Goal: Information Seeking & Learning: Find specific fact

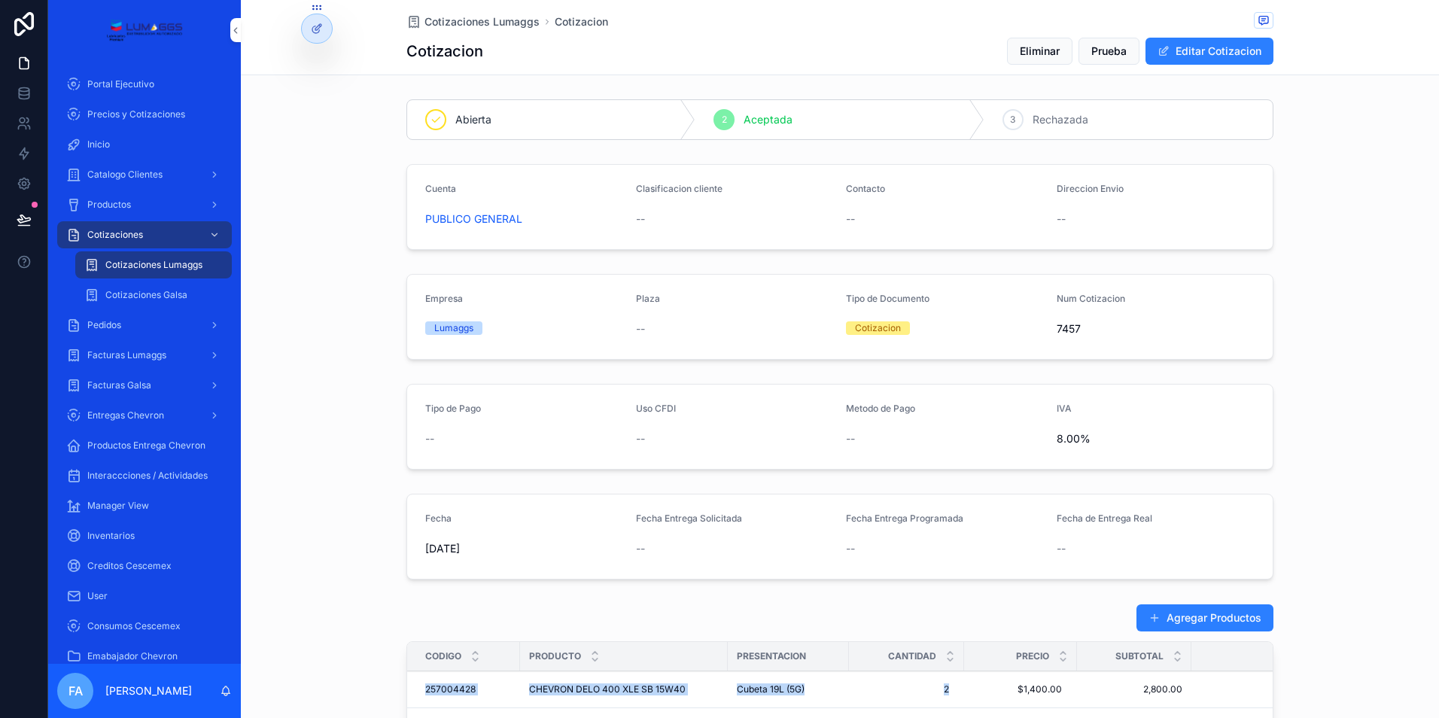
scroll to position [226, 0]
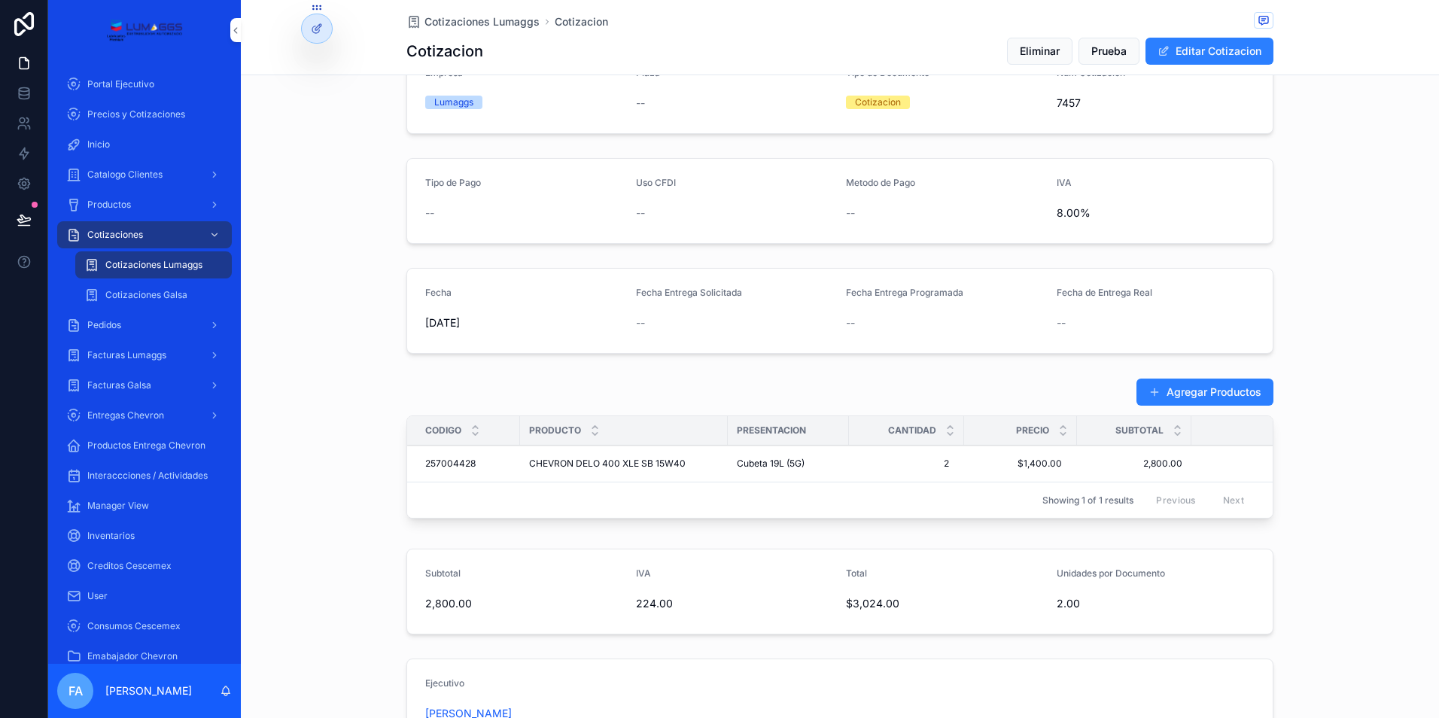
click at [453, 24] on span "Cotizaciones Lumaggs" at bounding box center [482, 21] width 115 height 15
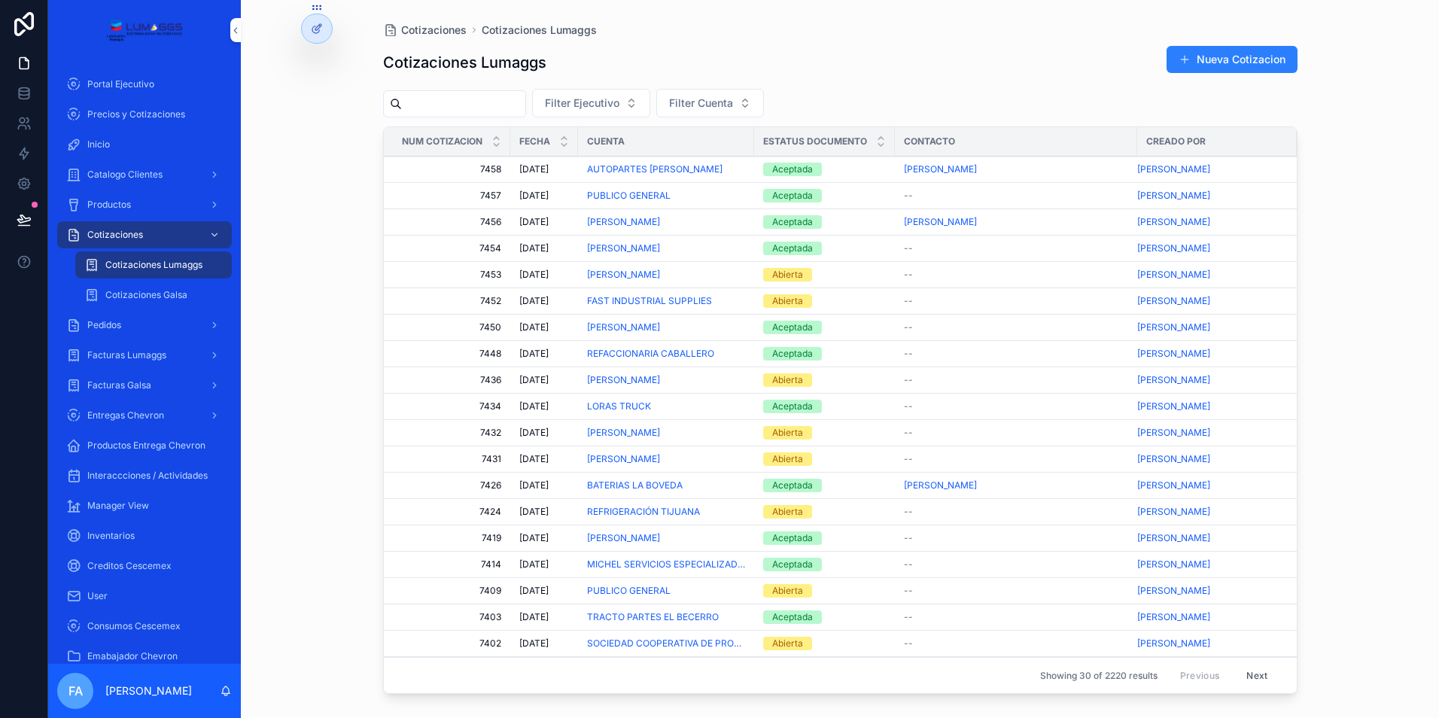
click at [789, 223] on div "Aceptada" at bounding box center [792, 222] width 41 height 14
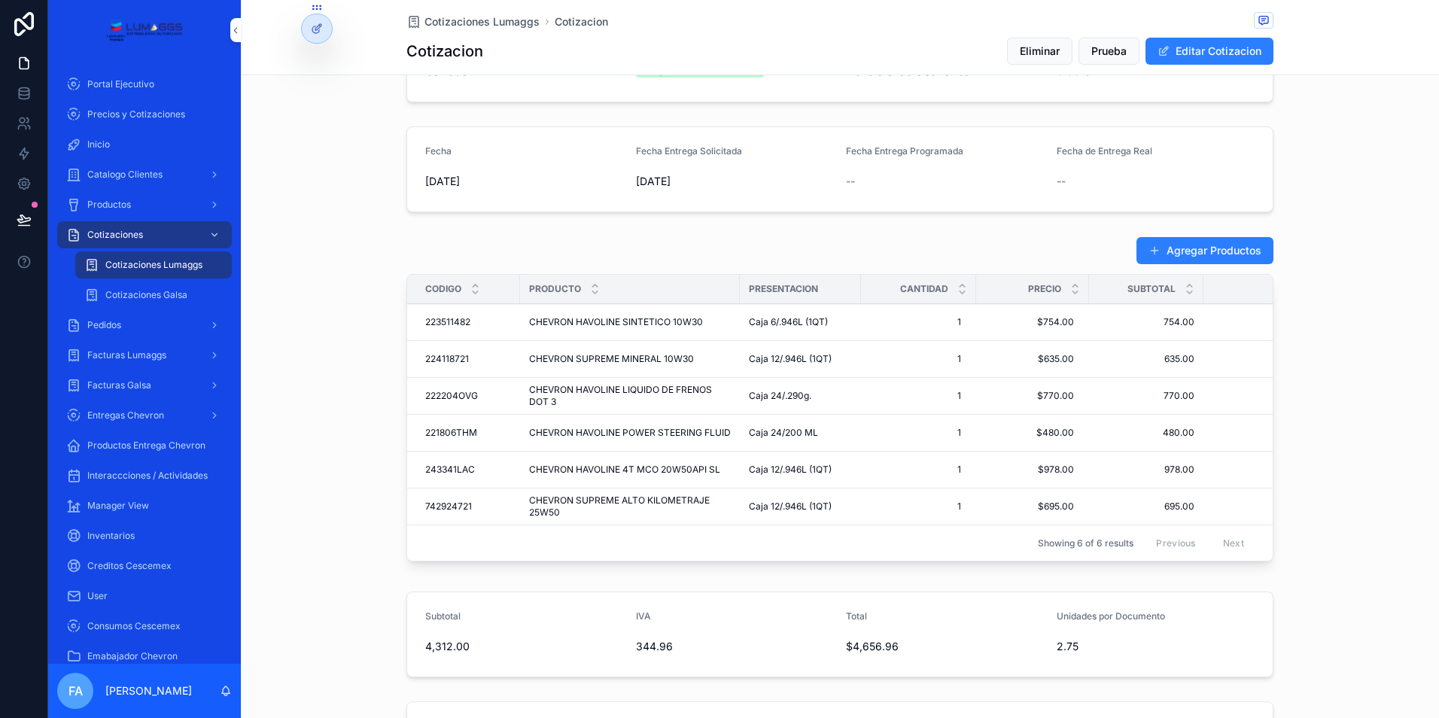
scroll to position [376, 0]
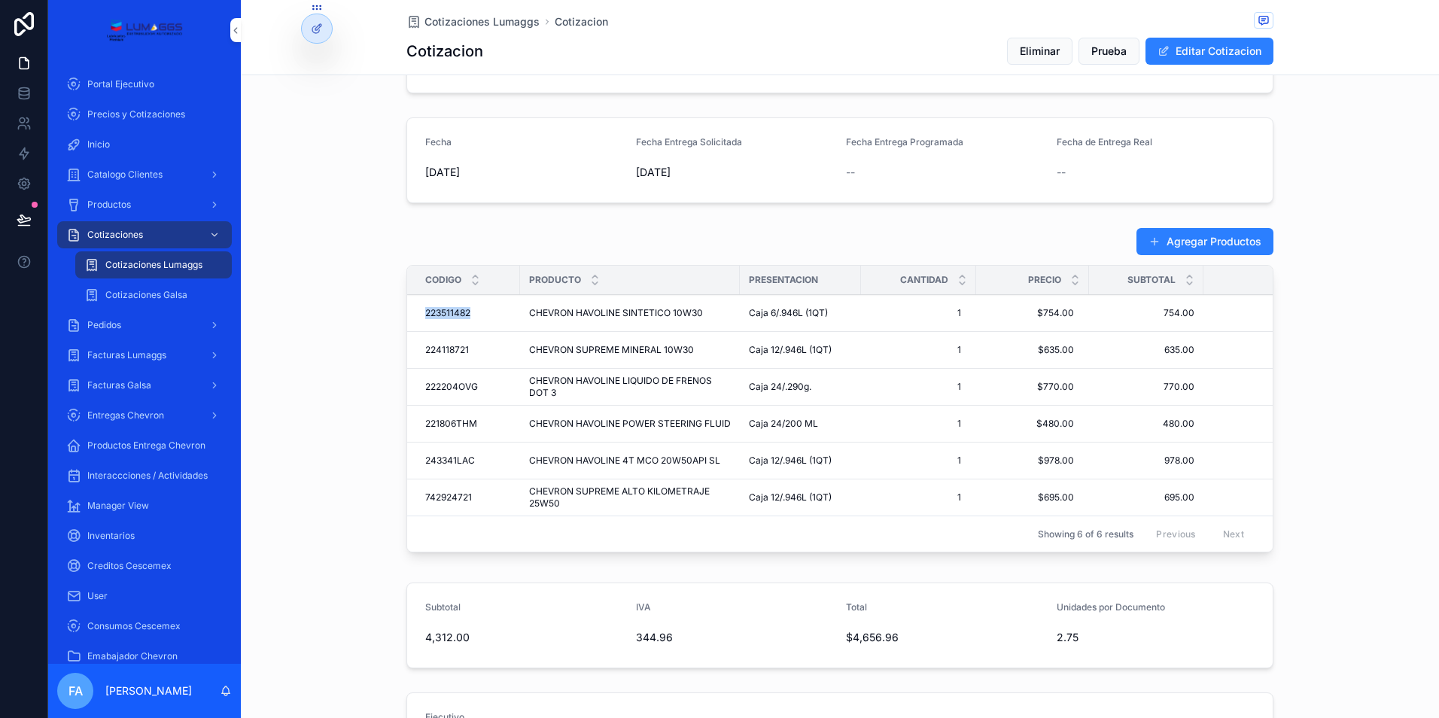
drag, startPoint x: 413, startPoint y: 312, endPoint x: 468, endPoint y: 312, distance: 54.2
click at [468, 312] on td "223511482 223511482" at bounding box center [463, 313] width 113 height 37
copy span "223511482"
drag, startPoint x: 413, startPoint y: 346, endPoint x: 468, endPoint y: 347, distance: 55.0
click at [468, 347] on td "224118721 224118721" at bounding box center [463, 350] width 113 height 37
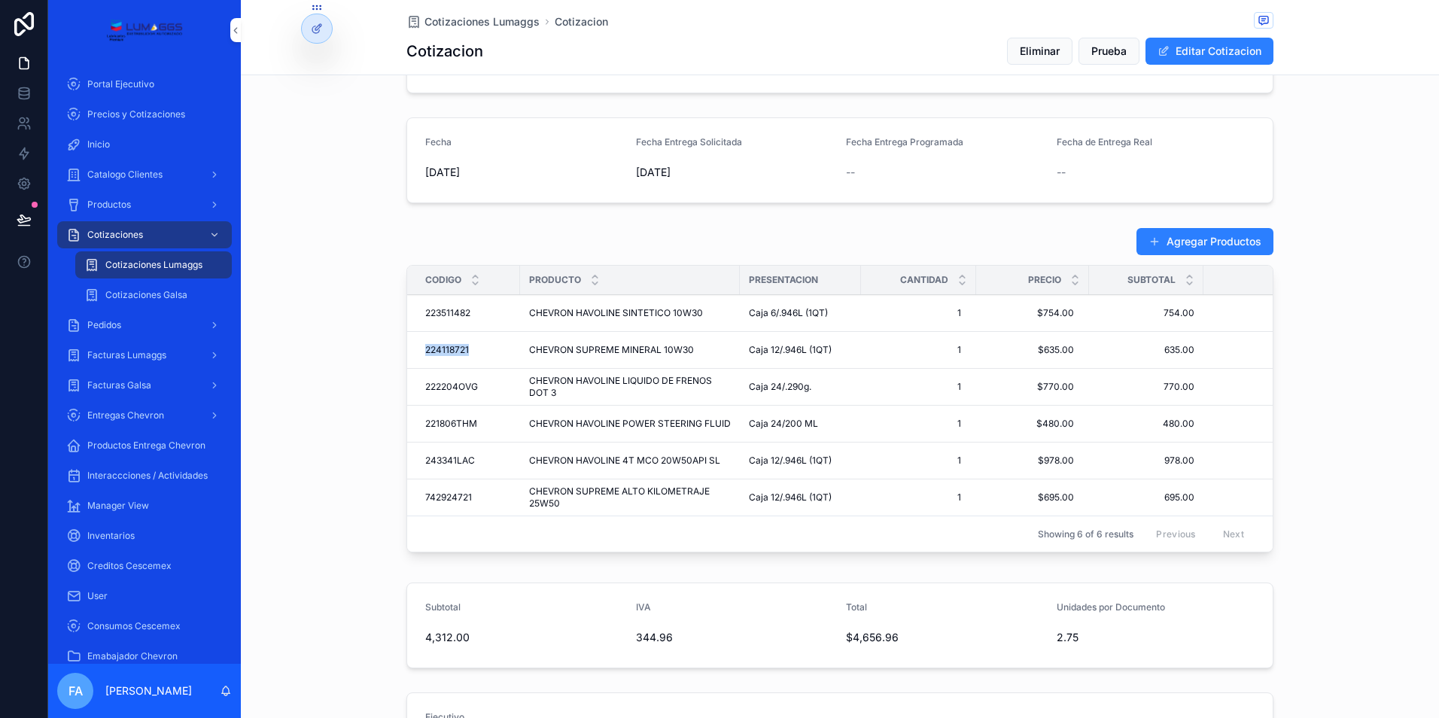
copy span "224118721"
drag, startPoint x: 410, startPoint y: 382, endPoint x: 475, endPoint y: 386, distance: 65.7
click at [475, 386] on td "222204OVG 222204OVG" at bounding box center [463, 387] width 113 height 37
copy span "222204OVG"
drag, startPoint x: 416, startPoint y: 421, endPoint x: 475, endPoint y: 424, distance: 59.6
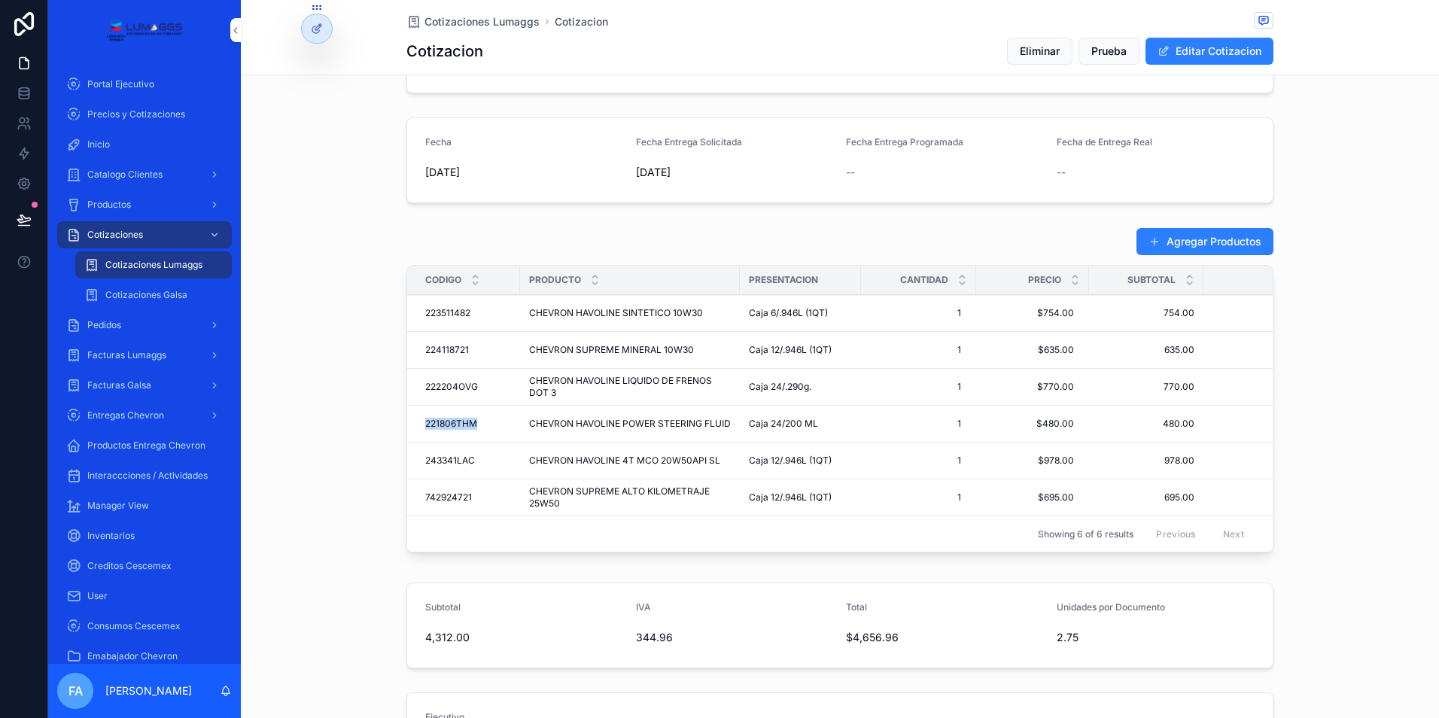
click at [475, 424] on td "221806THM 221806THM" at bounding box center [463, 424] width 113 height 37
copy span "221806THM"
drag, startPoint x: 409, startPoint y: 457, endPoint x: 471, endPoint y: 457, distance: 61.7
click at [471, 457] on td "243341LAC 243341LAC" at bounding box center [463, 461] width 113 height 37
copy span "243341LAC"
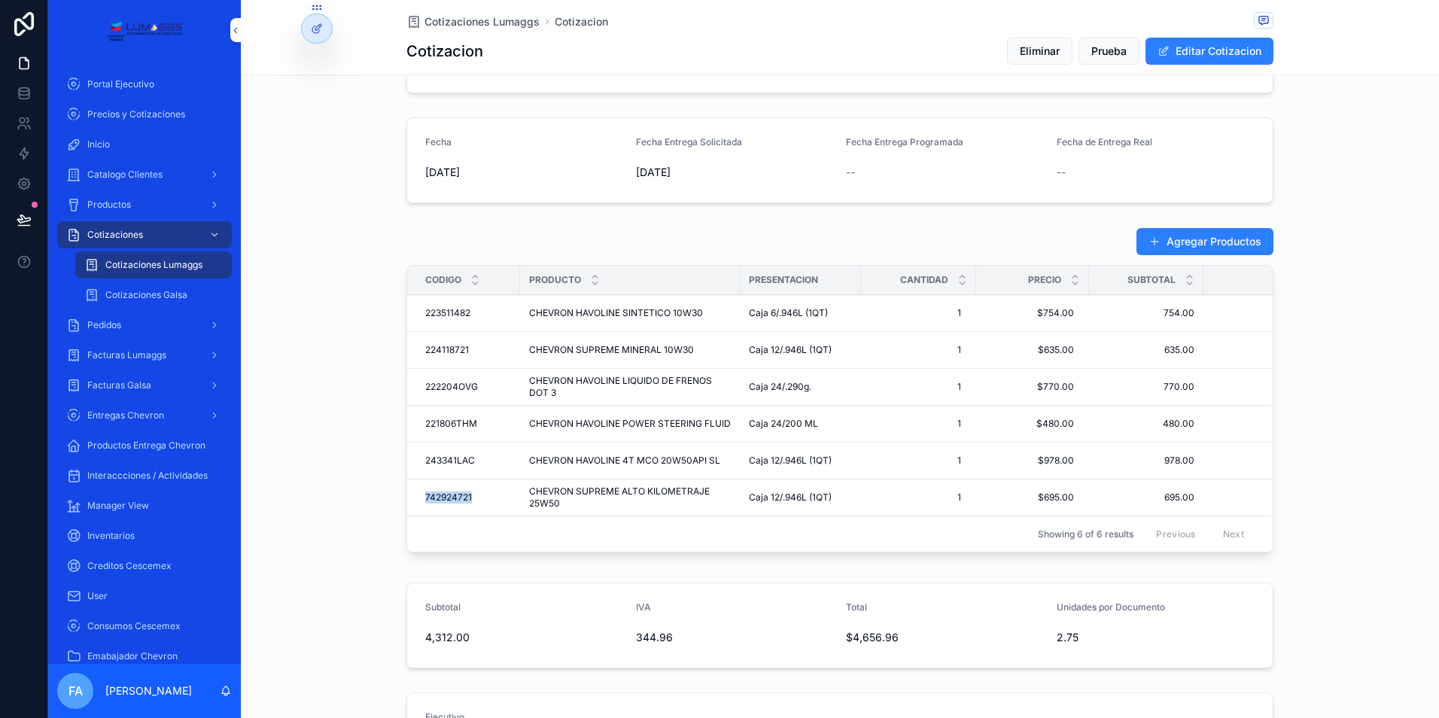
drag, startPoint x: 411, startPoint y: 496, endPoint x: 478, endPoint y: 498, distance: 67.0
click at [478, 498] on td "742924721 742924721" at bounding box center [463, 498] width 113 height 37
copy span "742924721"
click at [116, 329] on span "Pedidos" at bounding box center [104, 325] width 34 height 12
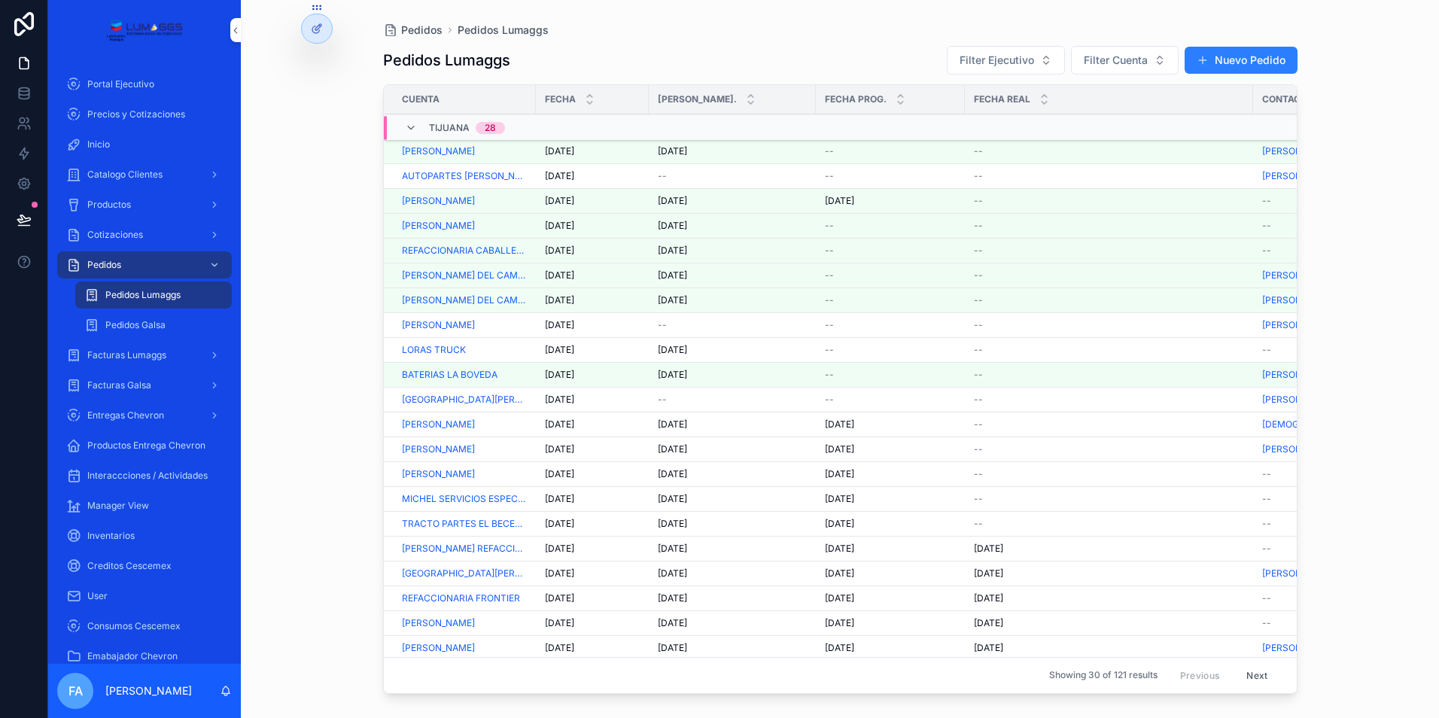
click at [563, 302] on span "[DATE]" at bounding box center [559, 300] width 29 height 12
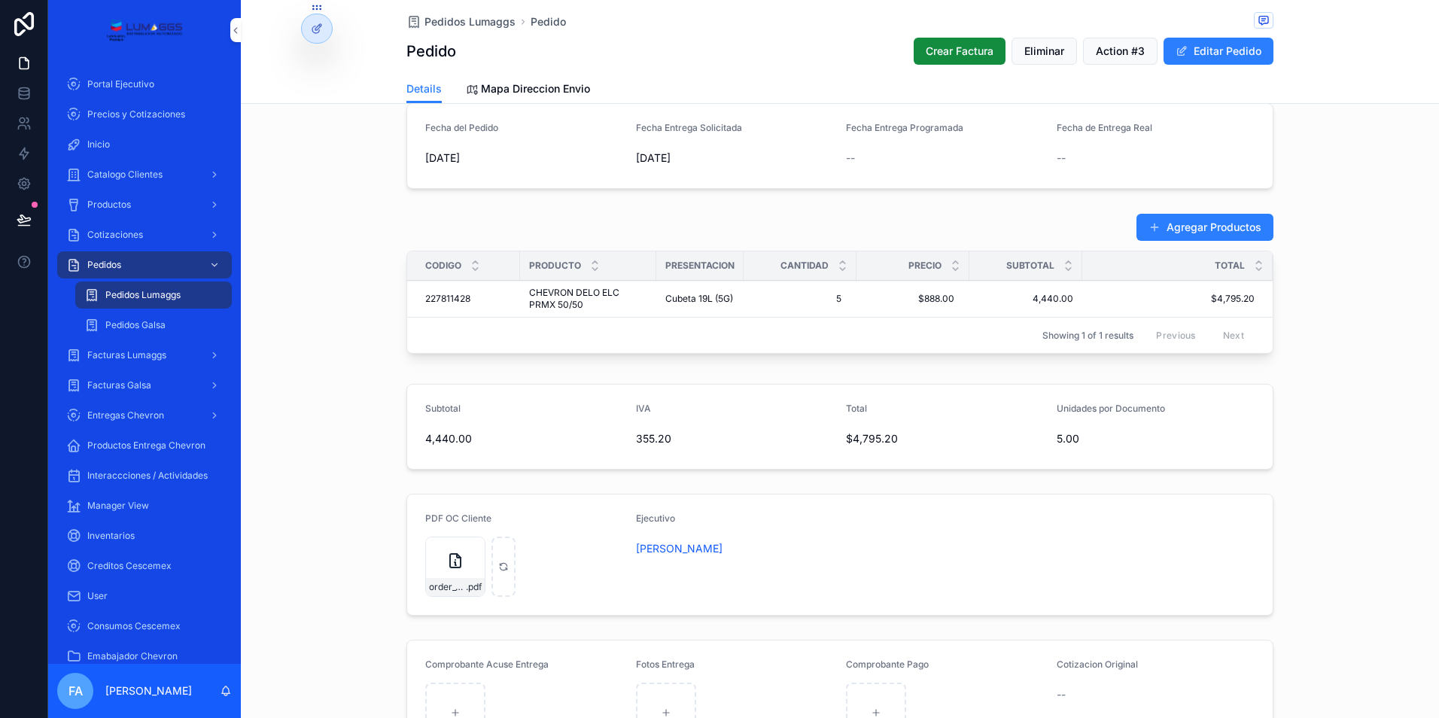
scroll to position [527, 0]
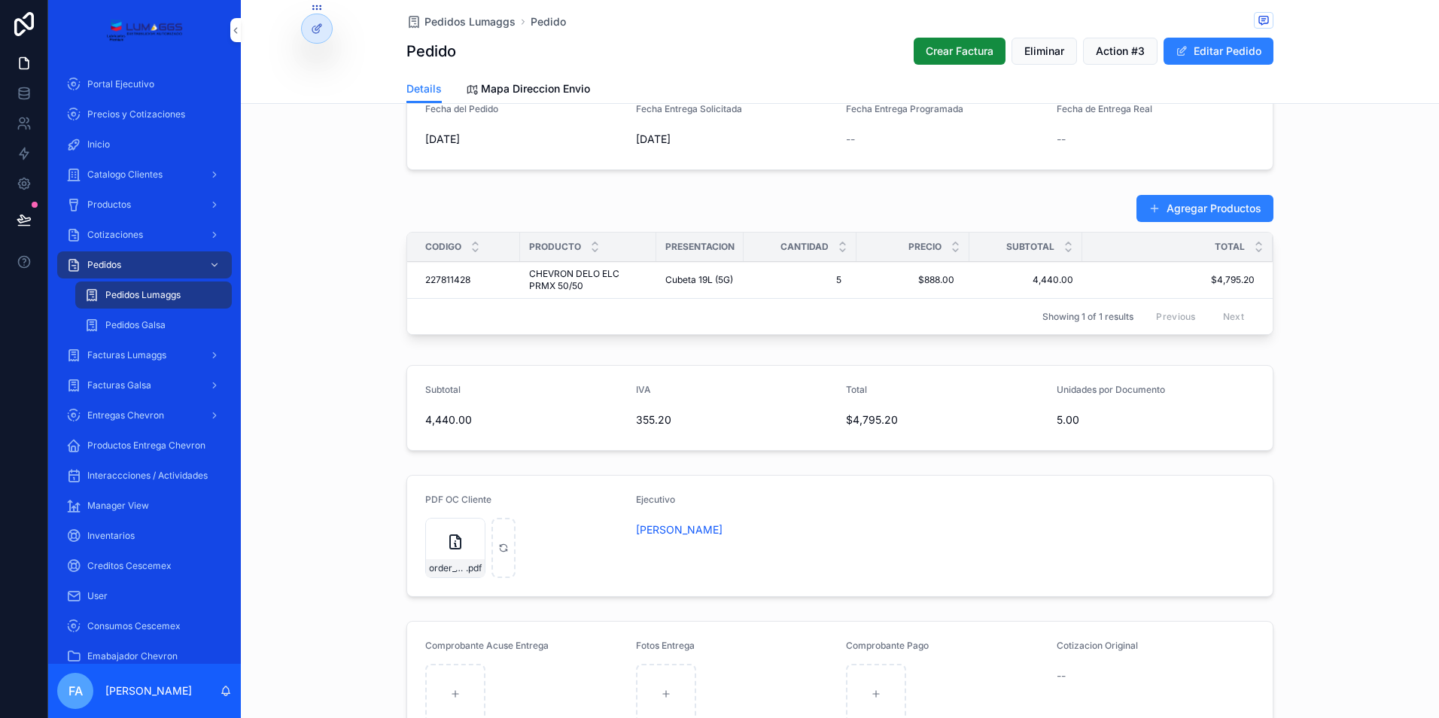
click at [455, 550] on icon "scrollable content" at bounding box center [455, 542] width 18 height 18
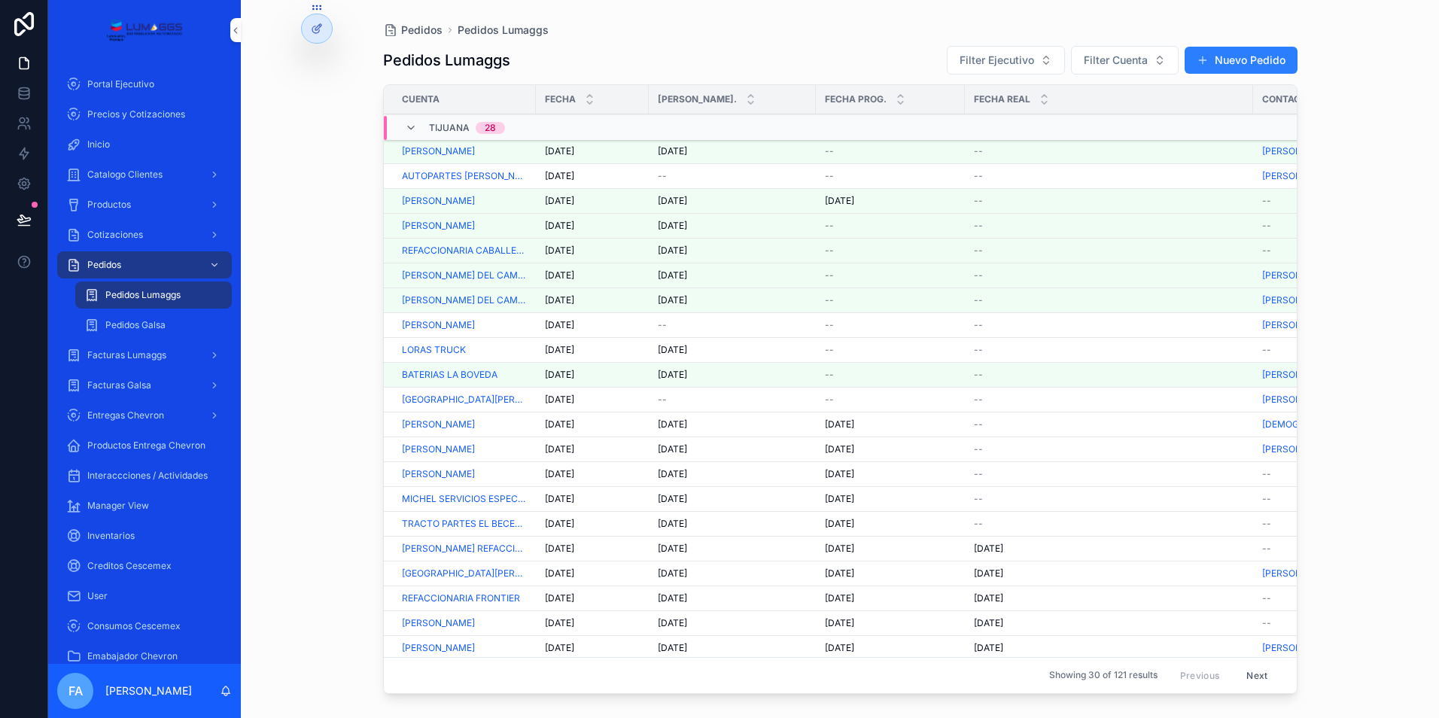
click at [568, 275] on span "[DATE]" at bounding box center [559, 276] width 29 height 12
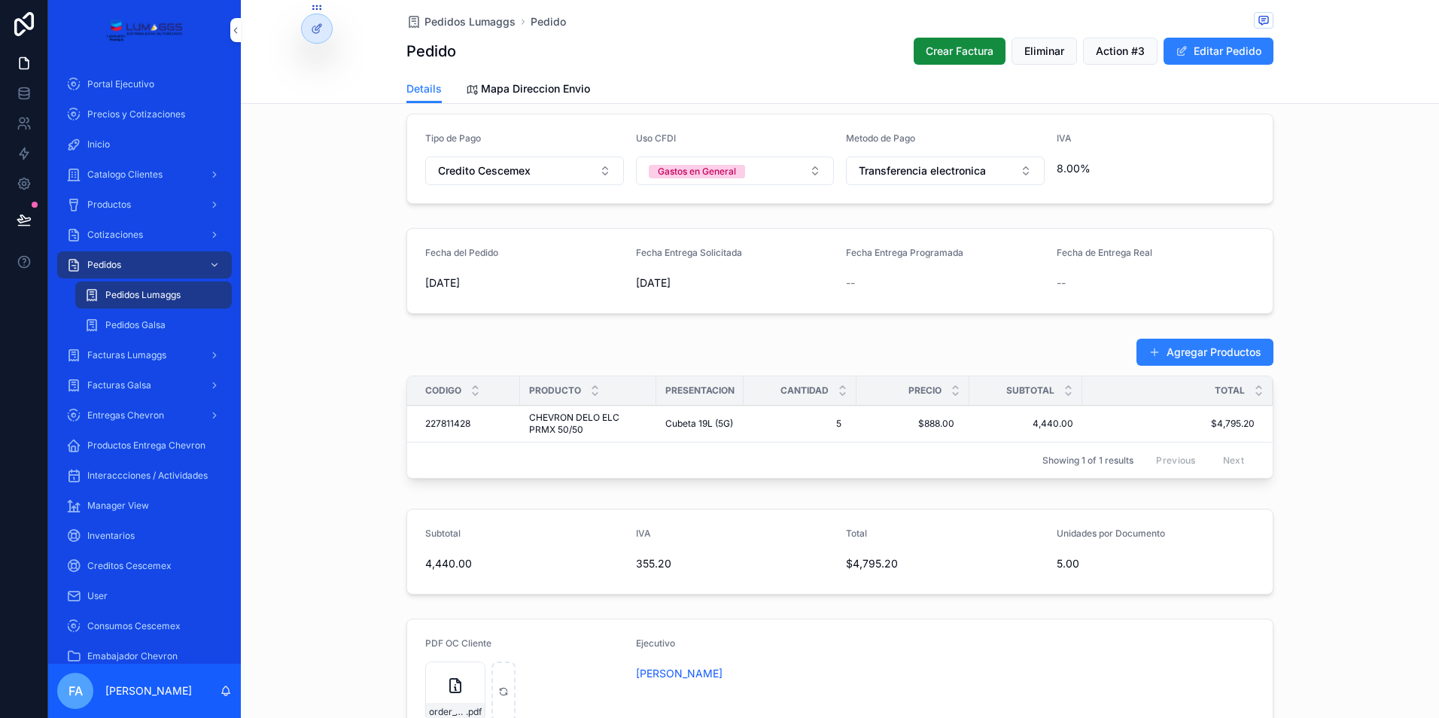
scroll to position [527, 0]
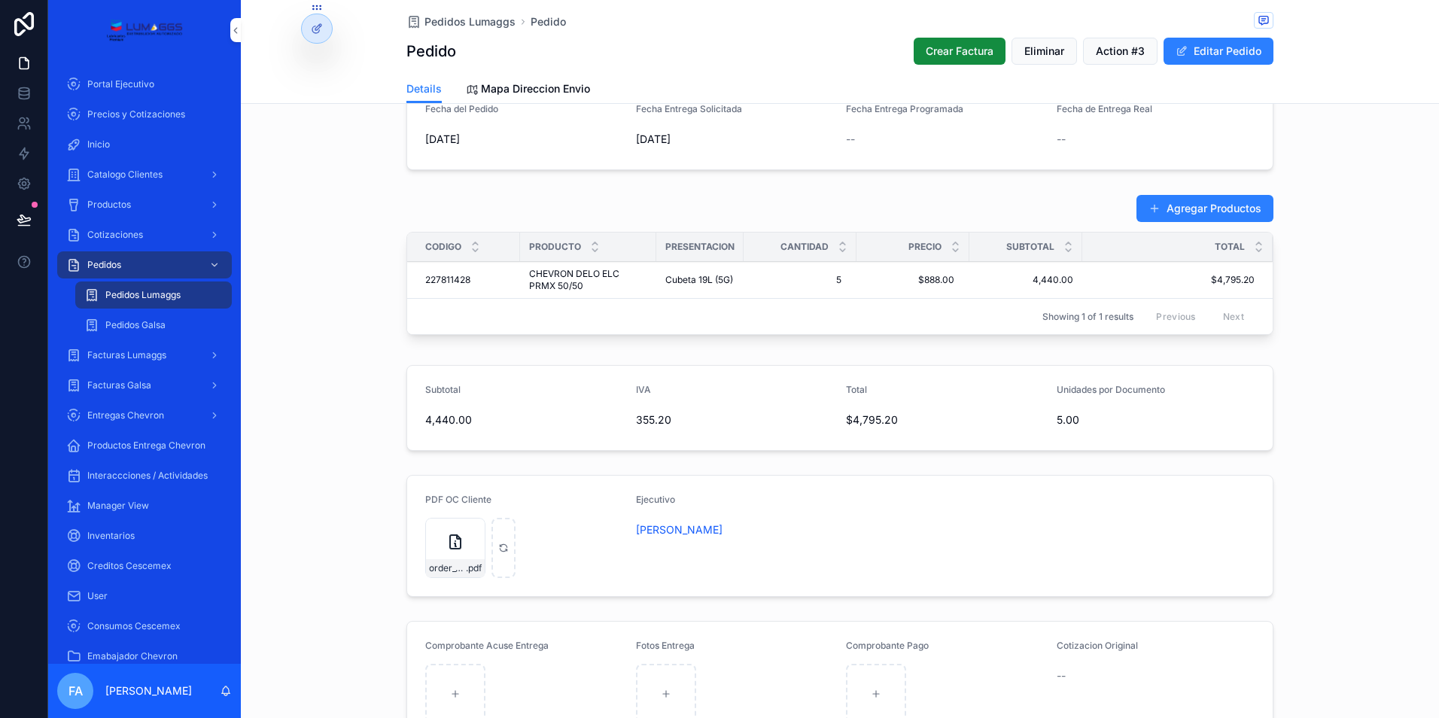
click at [440, 553] on div "order_853 .pdf" at bounding box center [455, 548] width 60 height 60
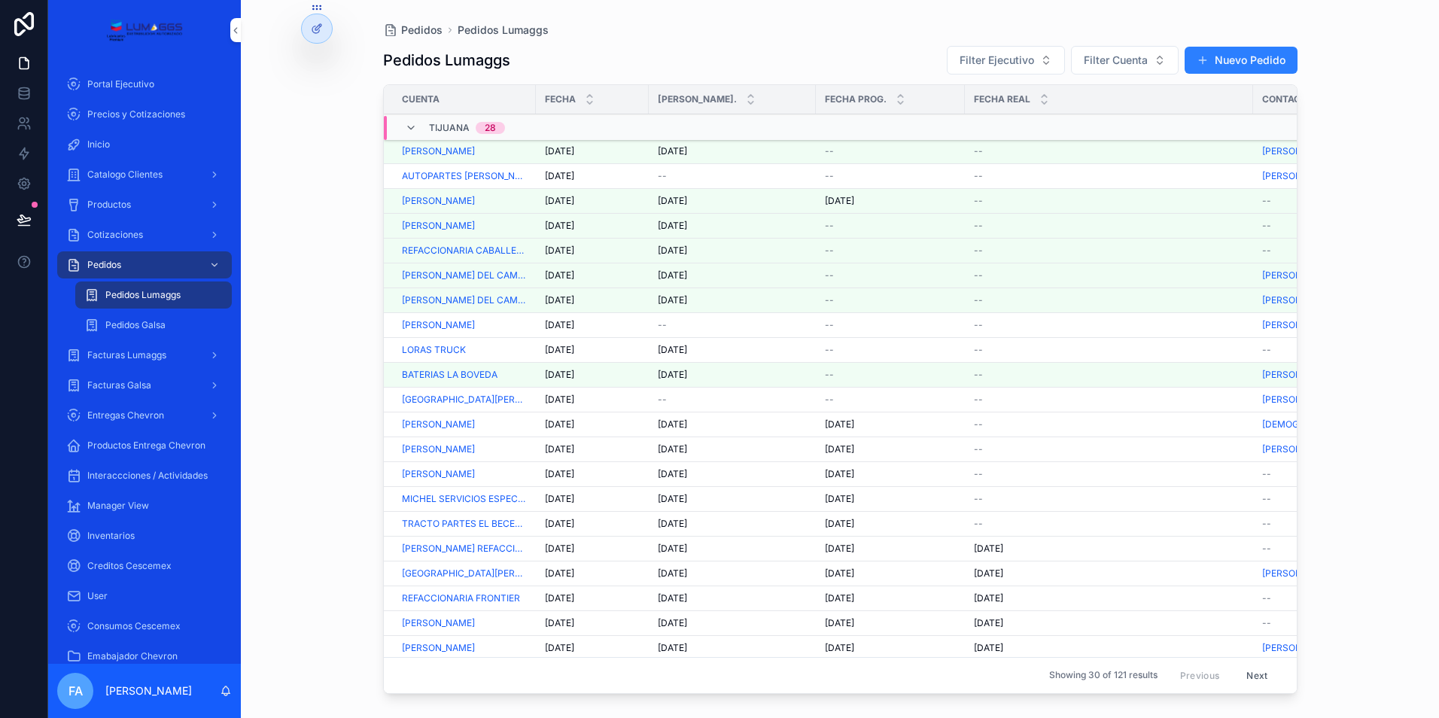
click at [567, 299] on span "[DATE]" at bounding box center [559, 300] width 29 height 12
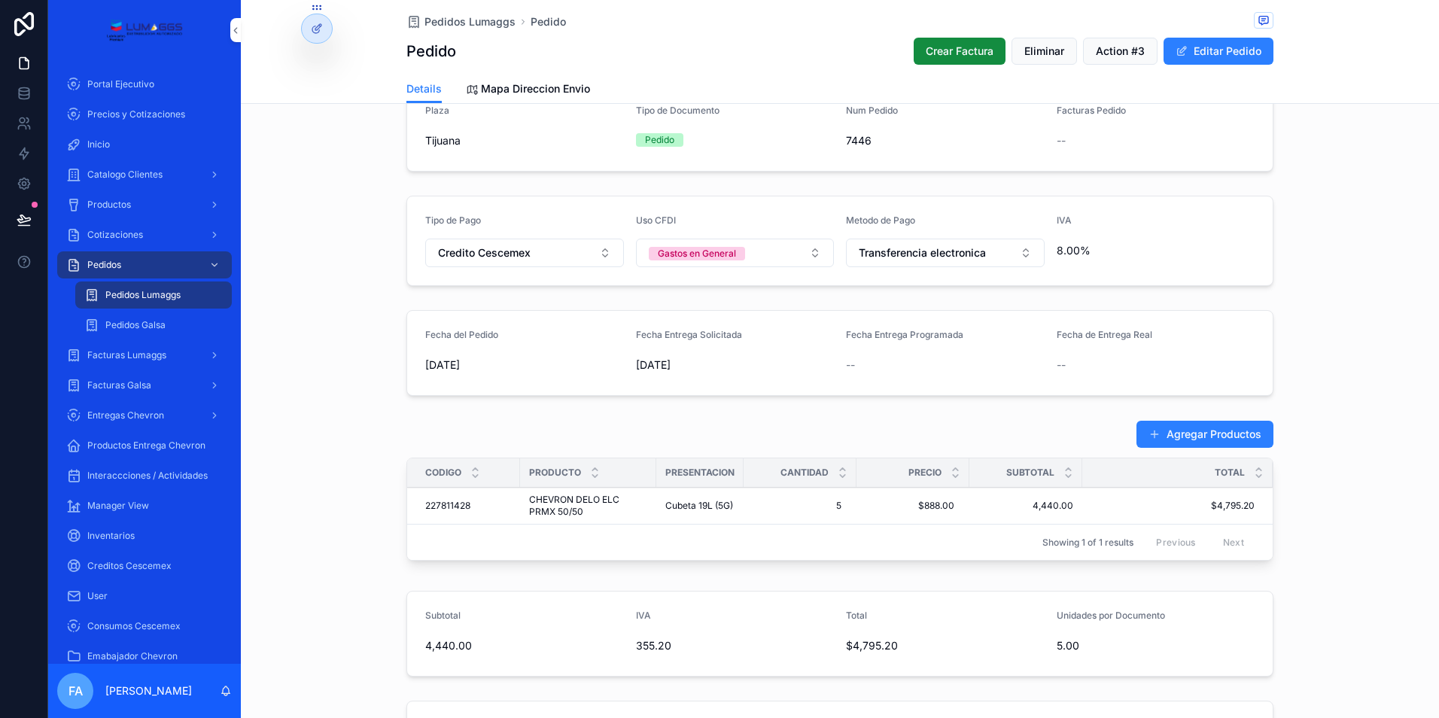
scroll to position [376, 0]
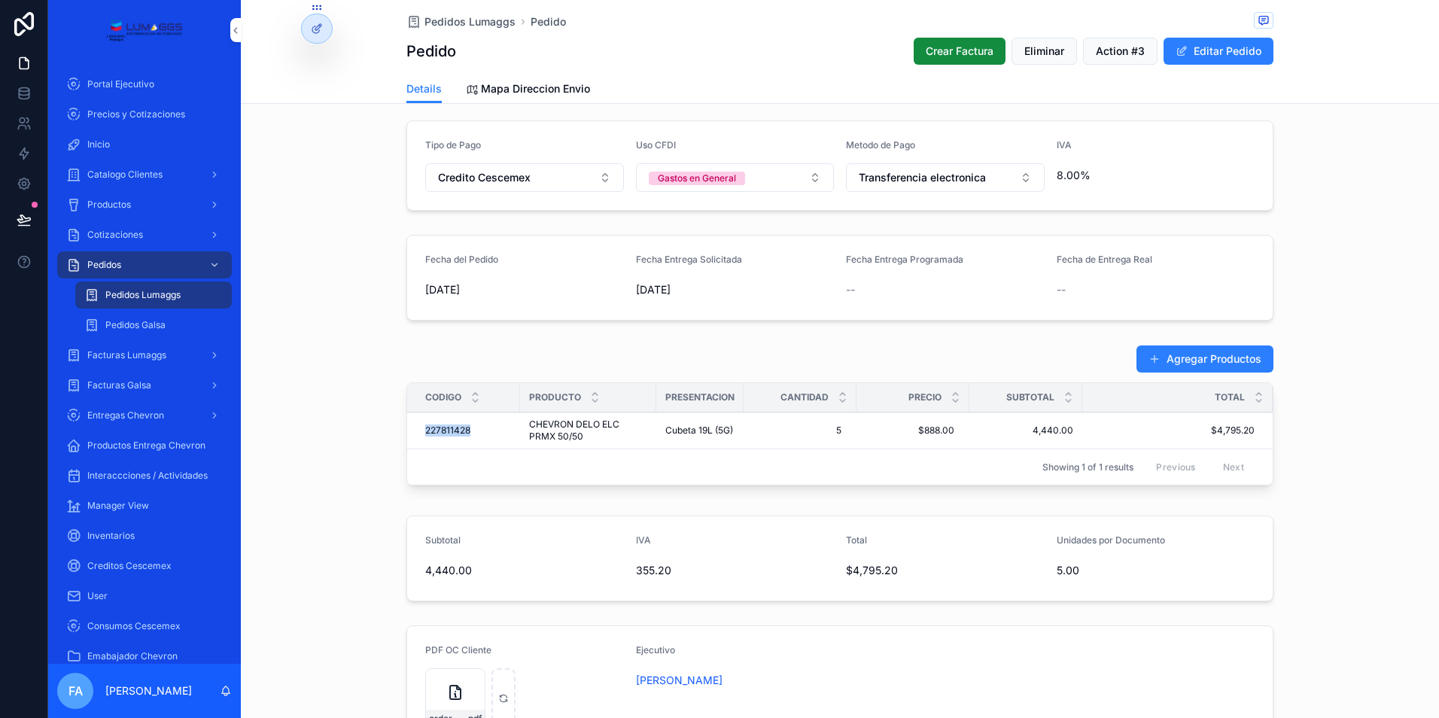
drag, startPoint x: 410, startPoint y: 426, endPoint x: 477, endPoint y: 428, distance: 67.0
click at [477, 428] on td "227811428 227811428" at bounding box center [463, 431] width 113 height 37
copy span "227811428"
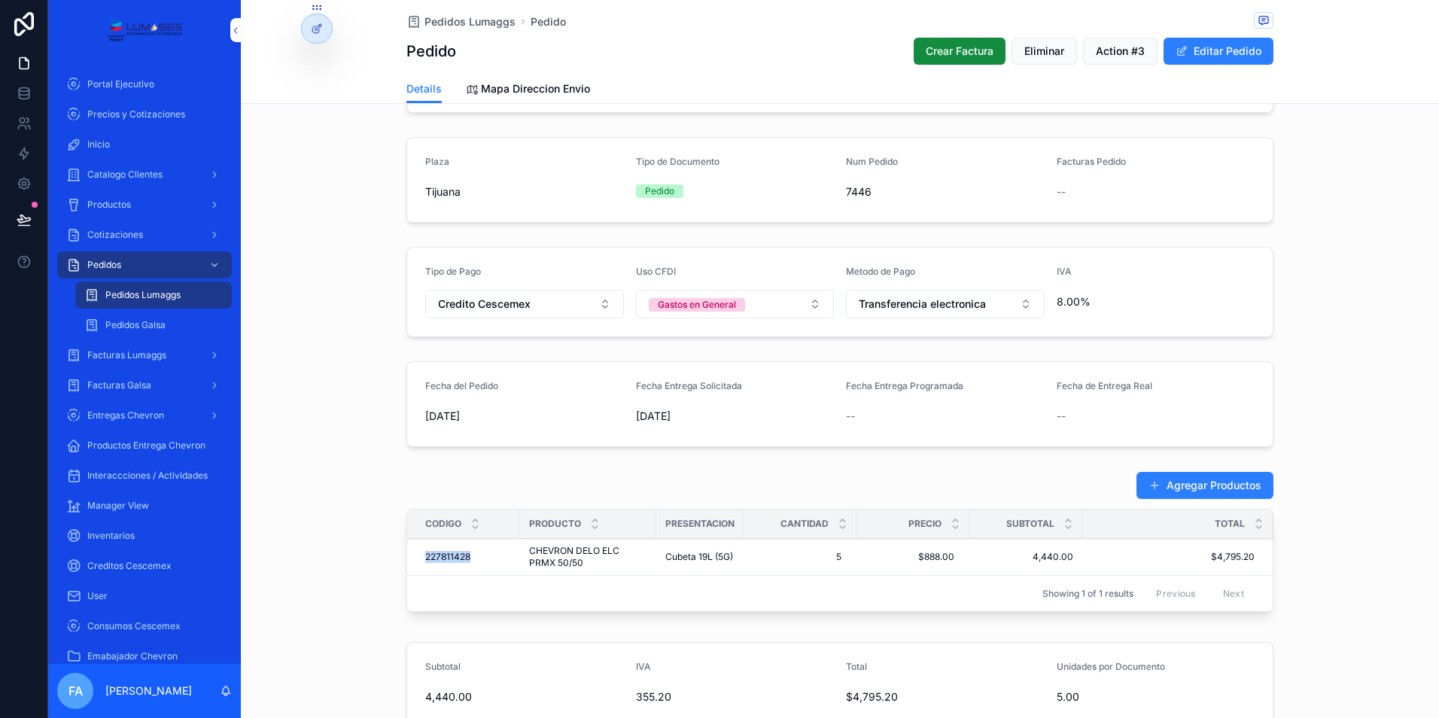
scroll to position [226, 0]
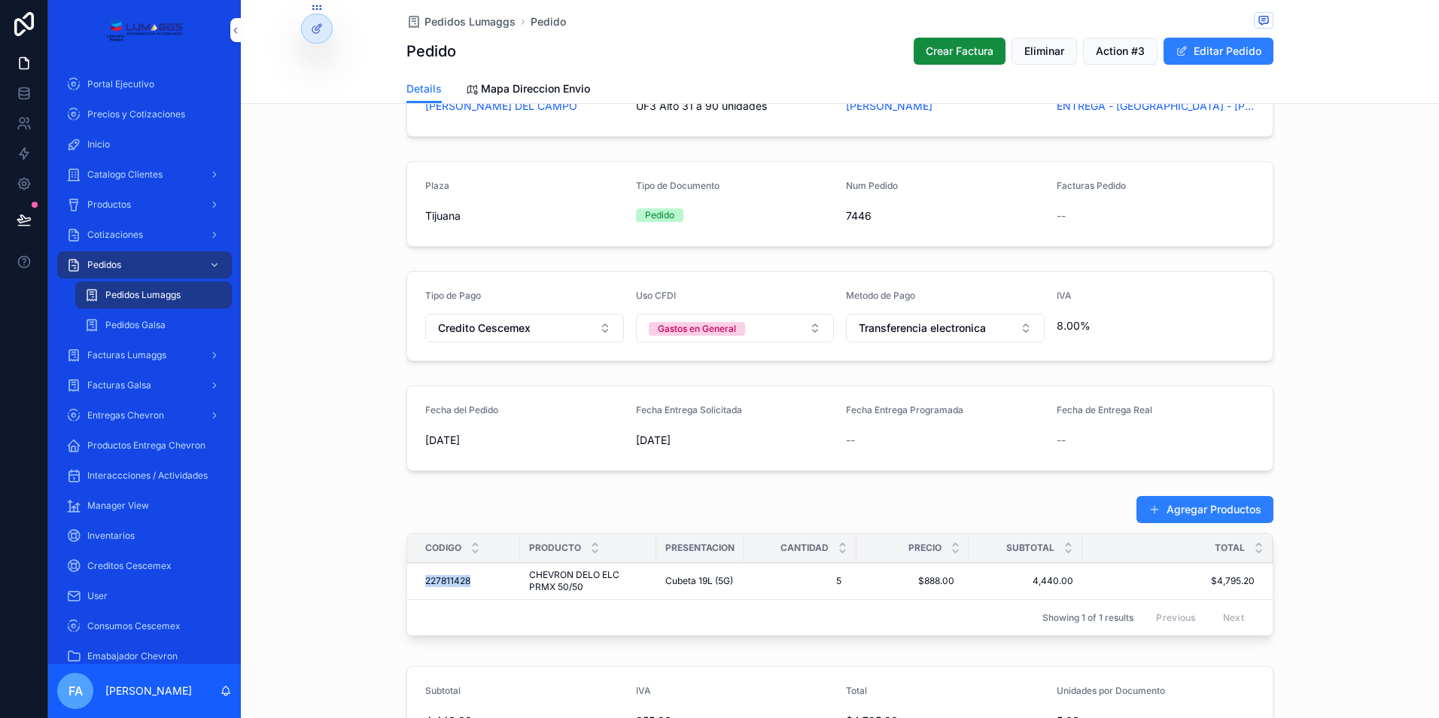
click at [474, 20] on span "Pedidos Lumaggs" at bounding box center [470, 21] width 91 height 15
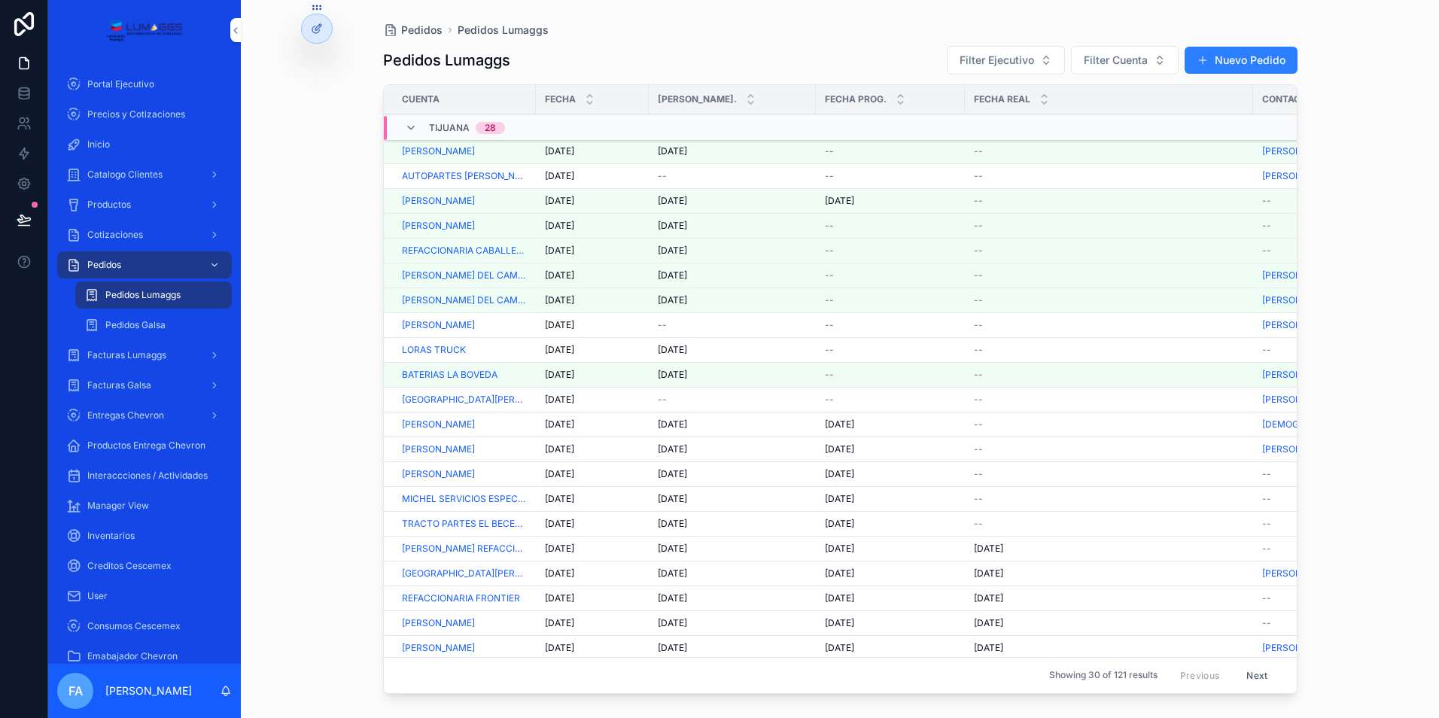
click at [574, 151] on span "[DATE]" at bounding box center [559, 151] width 29 height 12
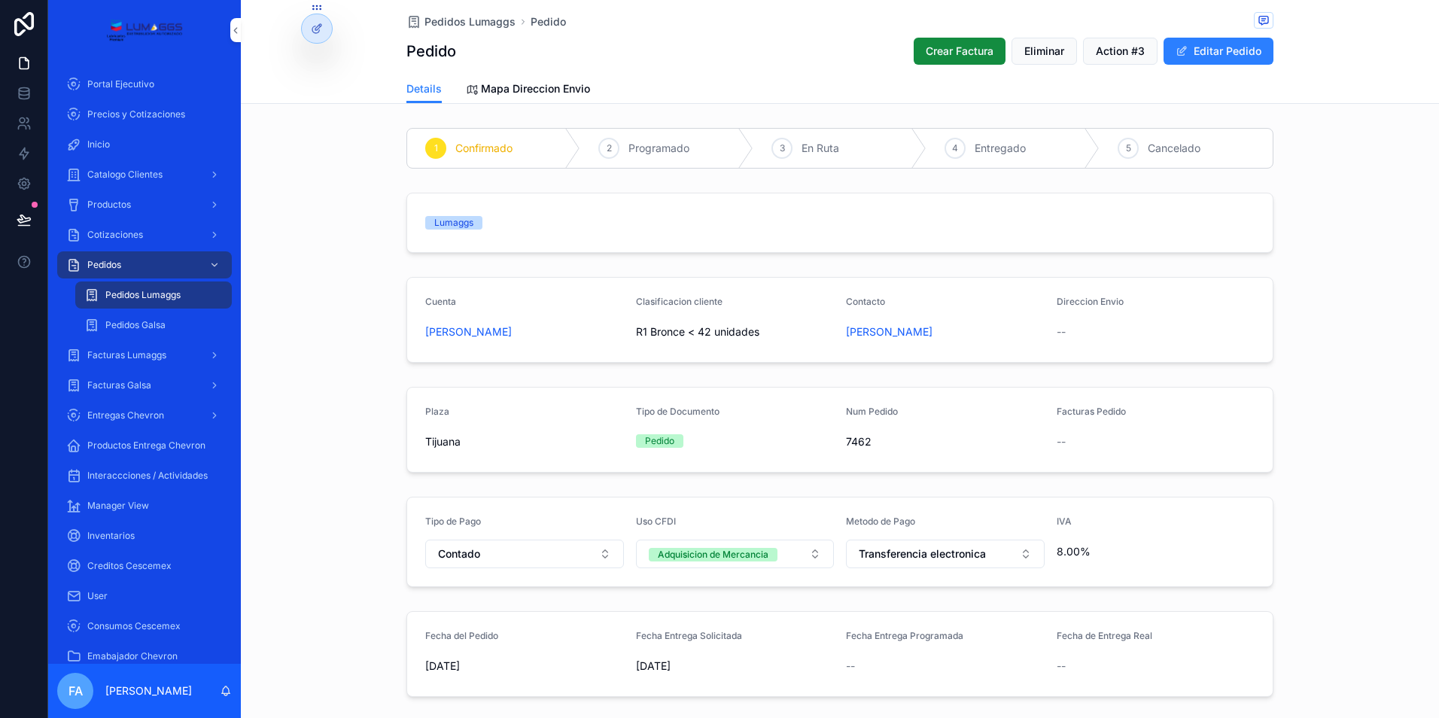
drag, startPoint x: 408, startPoint y: 330, endPoint x: 553, endPoint y: 333, distance: 144.6
click at [553, 333] on form "Cuenta [PERSON_NAME] Clasificacion cliente R1 Bronce < 42 unidades Contacto [PE…" at bounding box center [840, 320] width 866 height 84
copy span "[PERSON_NAME]"
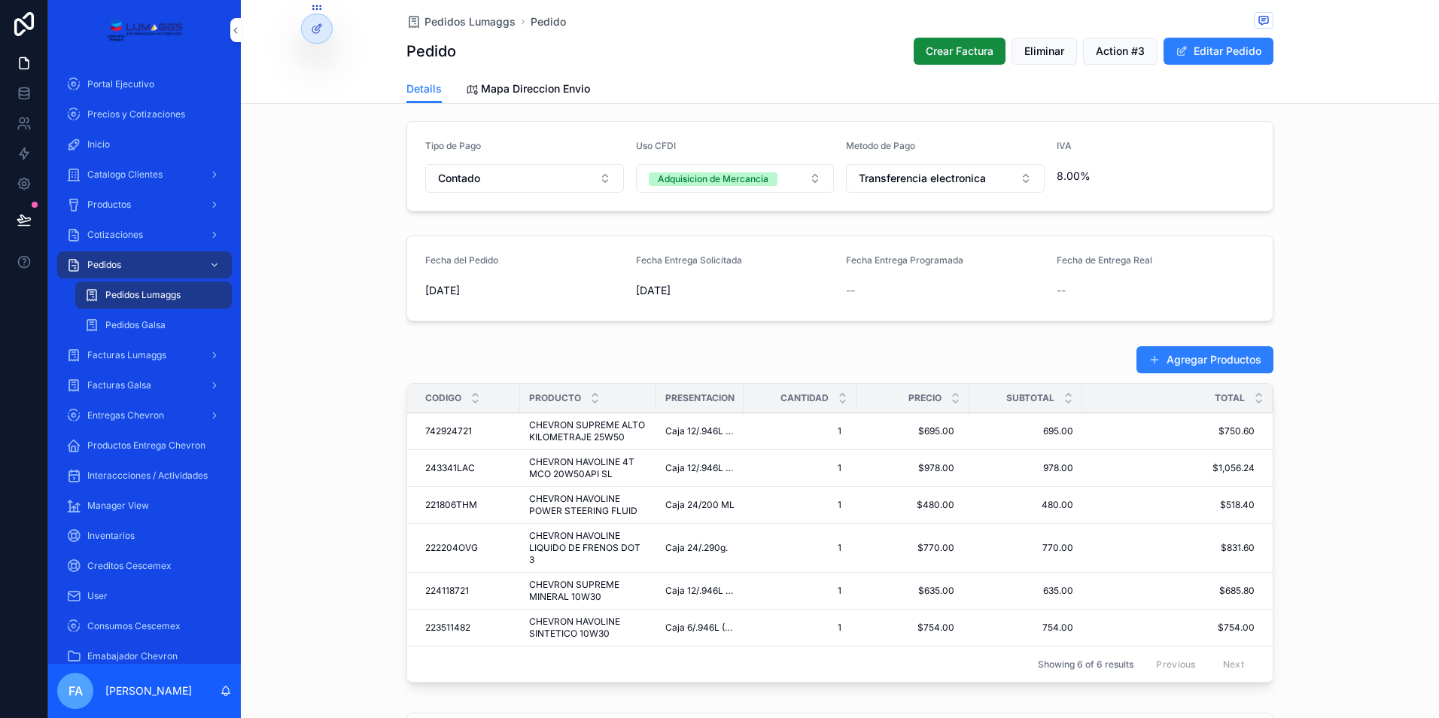
scroll to position [376, 0]
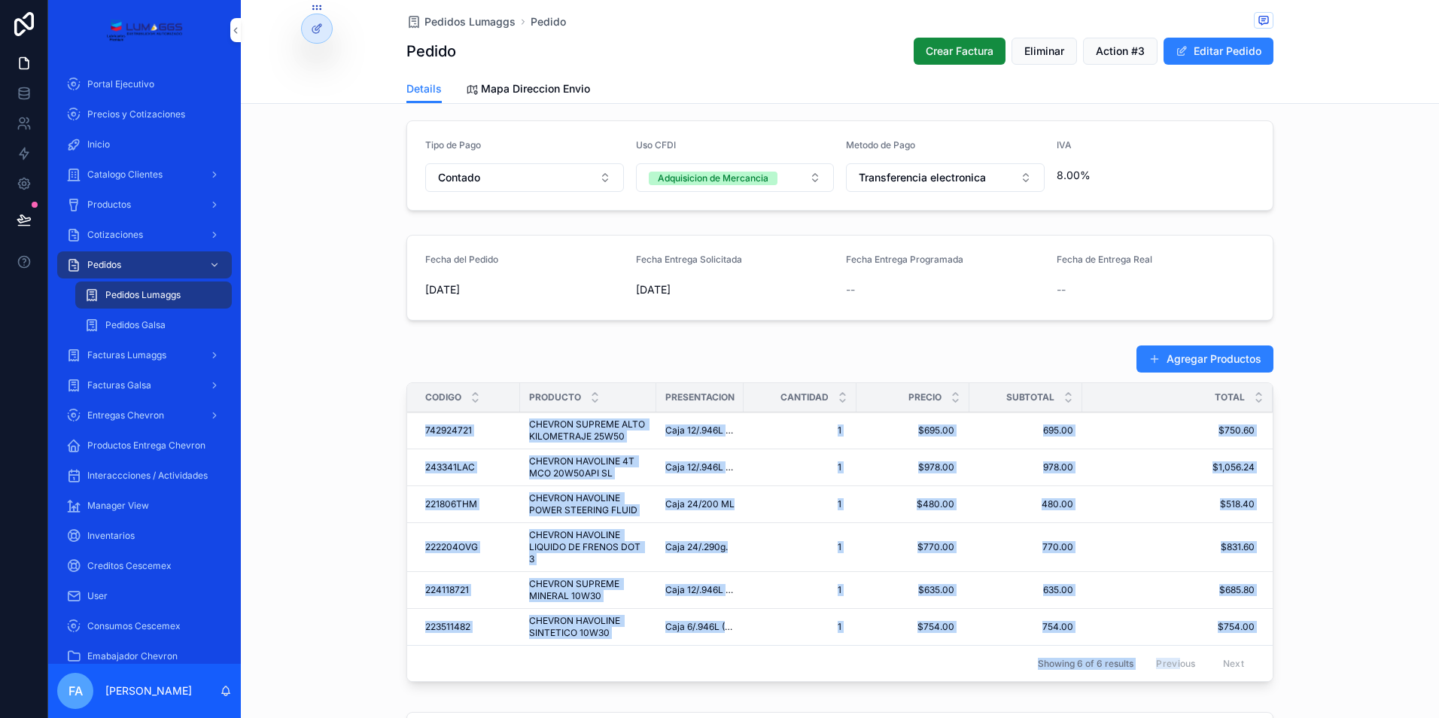
drag, startPoint x: 414, startPoint y: 428, endPoint x: 1176, endPoint y: 674, distance: 800.5
click at [1176, 674] on div "Codigo Producto Presentacion Cantidad Precio Subtotal Total 742924721 742924721…" at bounding box center [840, 532] width 866 height 298
copy div "742924721 742924721 CHEVRON SUPREME ALTO KILOMETRAJE 25W50 CHEVRON SUPREME ALTO…"
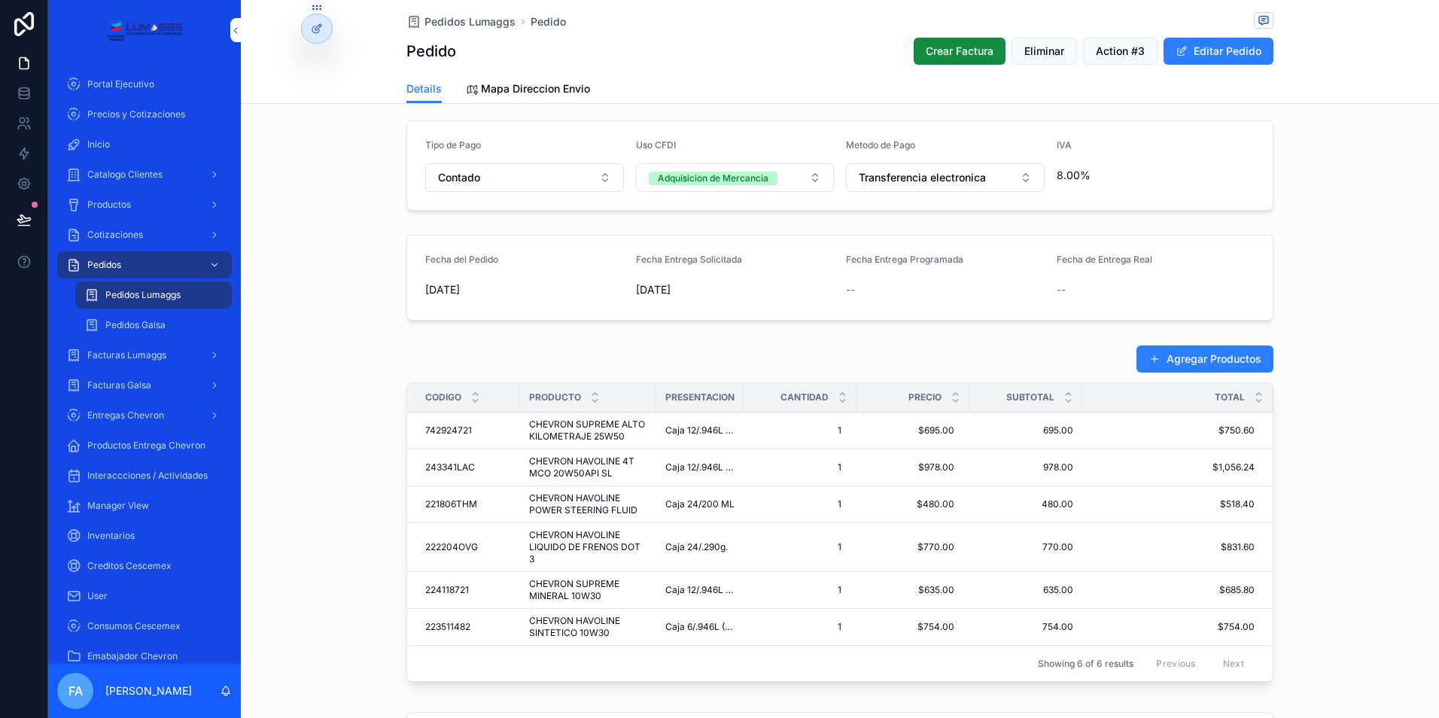
click at [566, 351] on div "Agregar Productos" at bounding box center [840, 359] width 867 height 29
click at [475, 17] on span "Pedidos Lumaggs" at bounding box center [470, 21] width 91 height 15
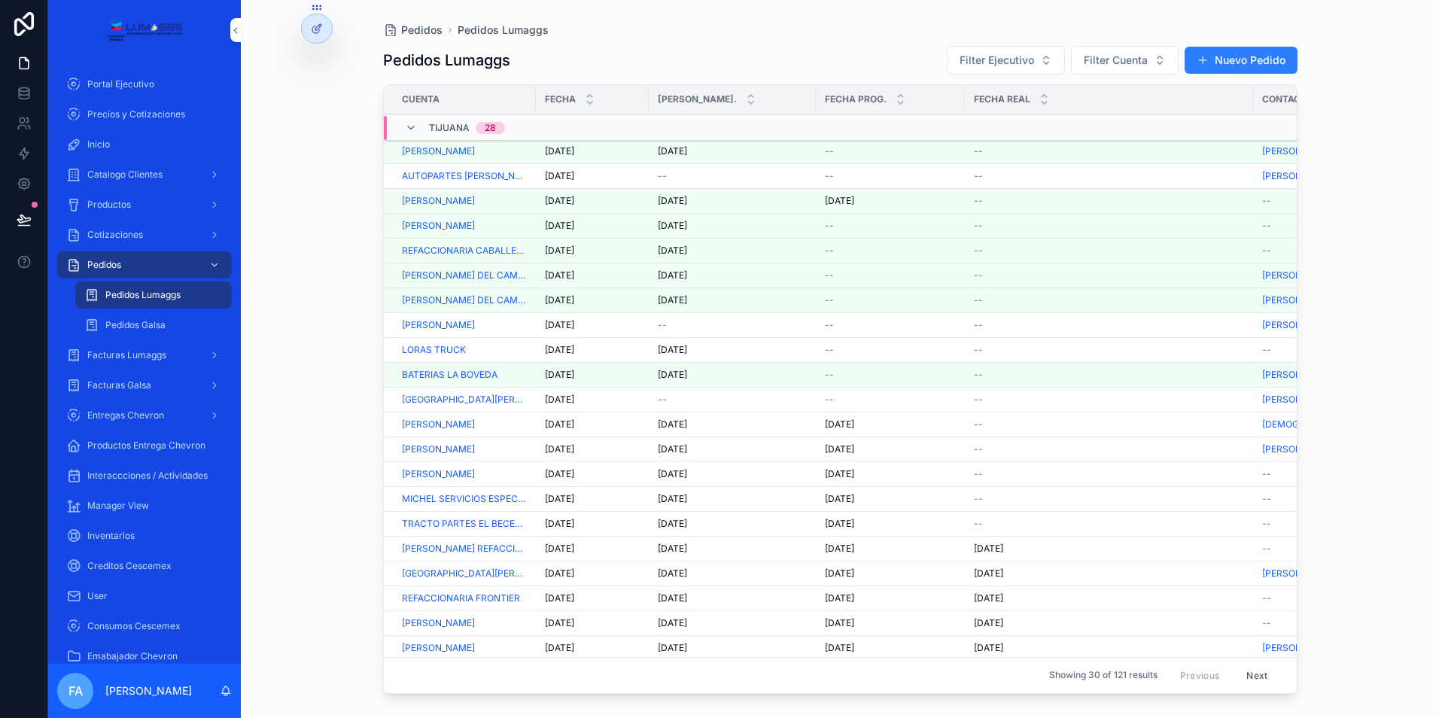
click at [828, 153] on span "--" at bounding box center [829, 151] width 9 height 12
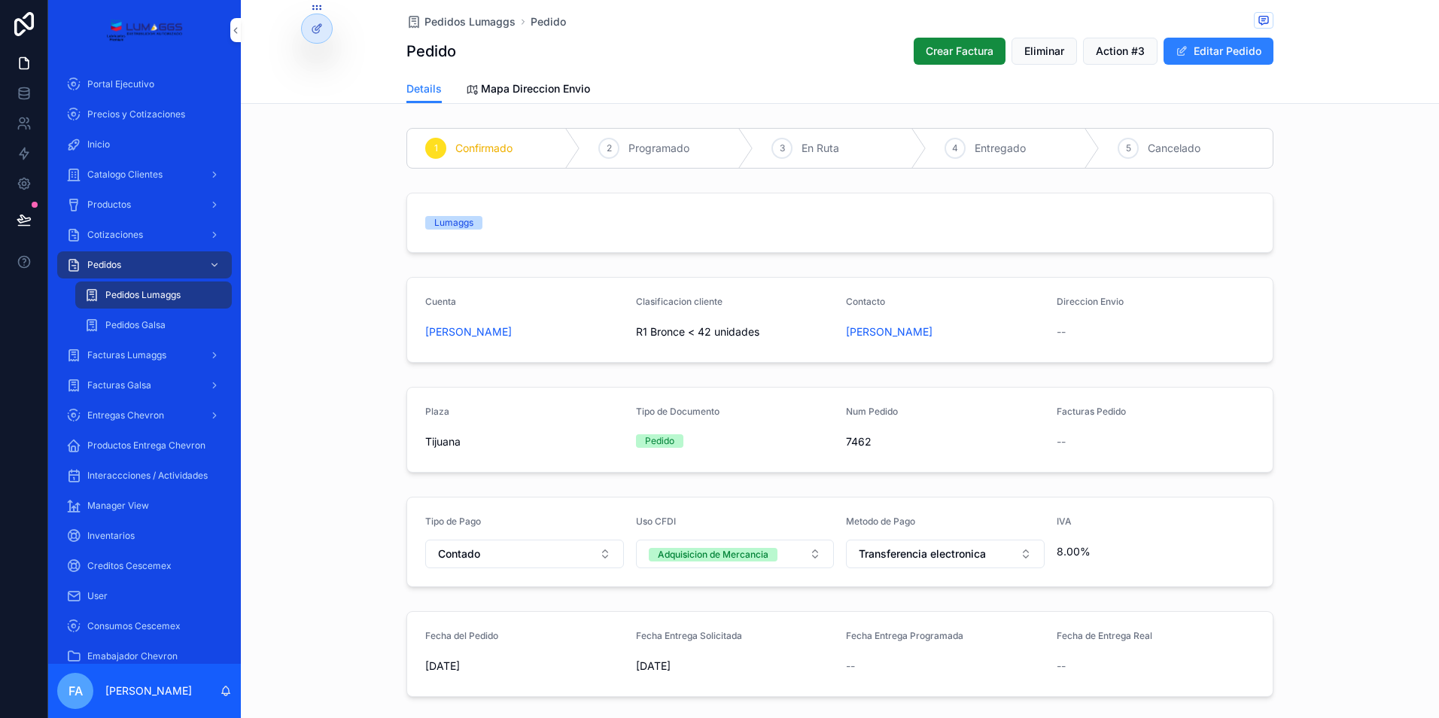
click at [441, 20] on span "Pedidos Lumaggs" at bounding box center [470, 21] width 91 height 15
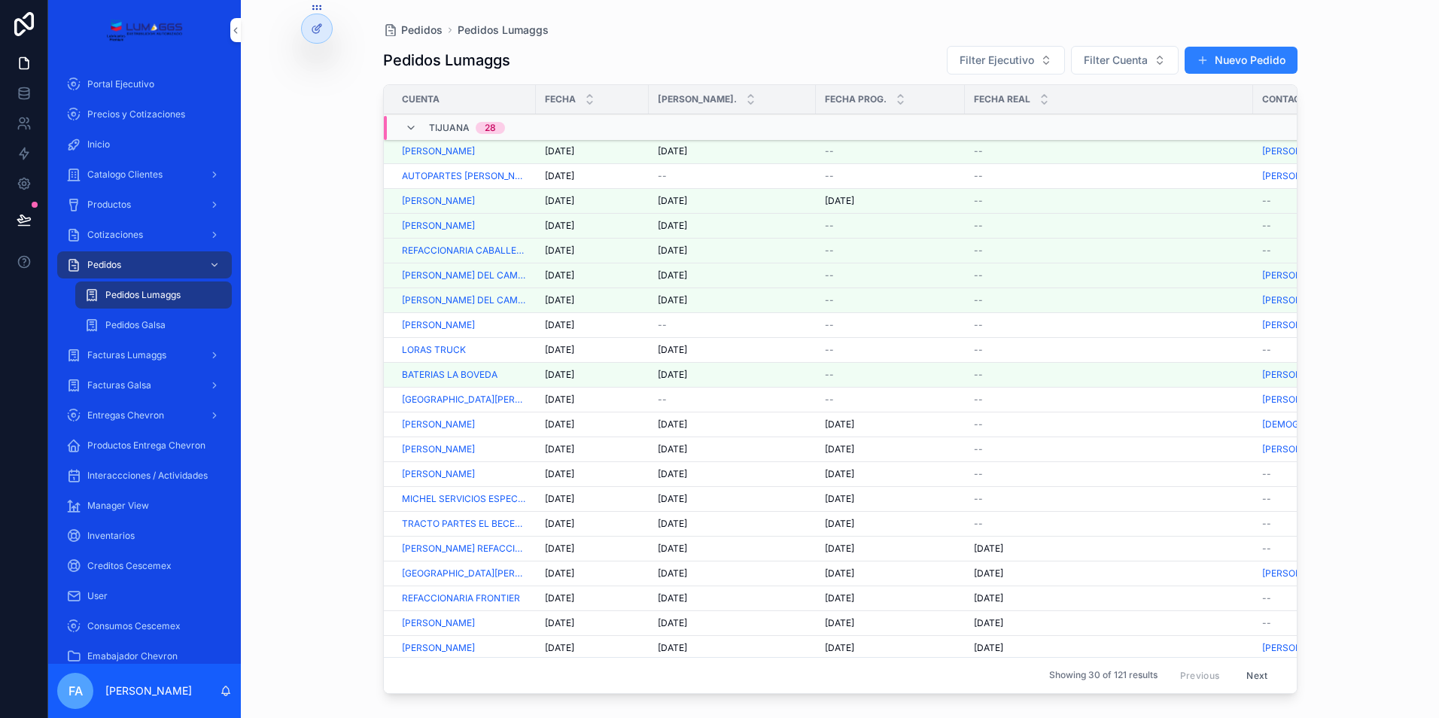
click at [827, 348] on span "--" at bounding box center [829, 350] width 9 height 12
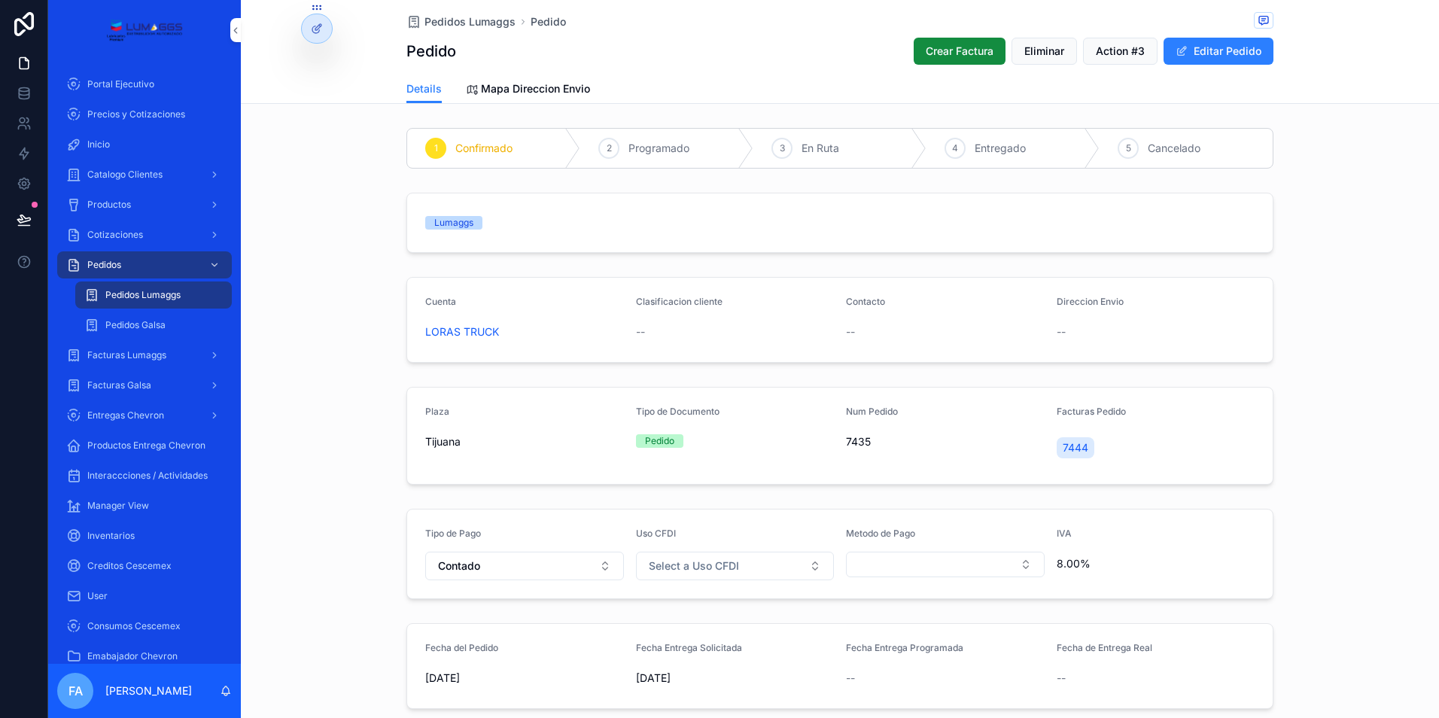
click at [916, 666] on div "Fecha Entrega Programada --" at bounding box center [945, 666] width 199 height 48
drag, startPoint x: 1234, startPoint y: 50, endPoint x: 1129, endPoint y: 221, distance: 200.8
click at [1232, 54] on button "Editar Pedido" at bounding box center [1219, 51] width 110 height 27
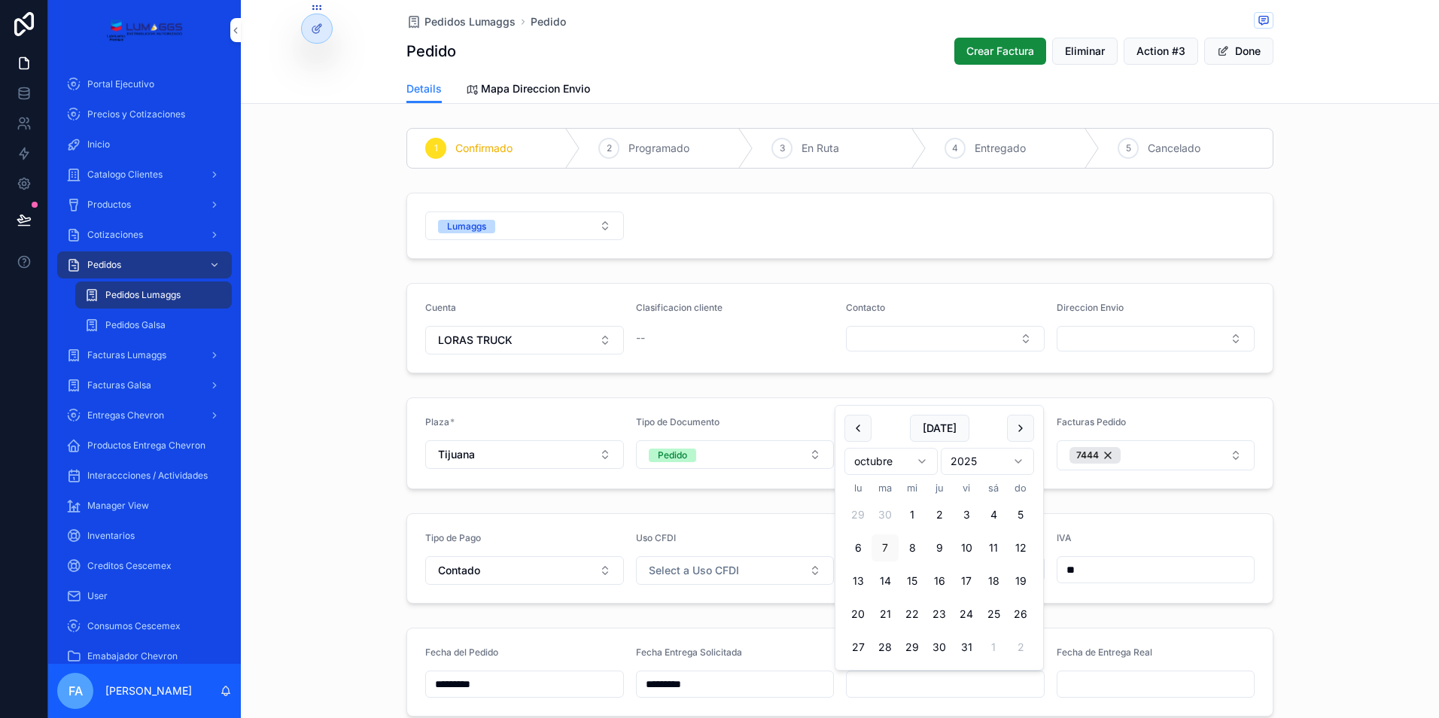
click at [907, 688] on input "scrollable content" at bounding box center [945, 684] width 197 height 21
click at [883, 546] on button "7" at bounding box center [885, 548] width 27 height 27
type input "*********"
click at [438, 19] on span "Pedidos Lumaggs" at bounding box center [470, 21] width 91 height 15
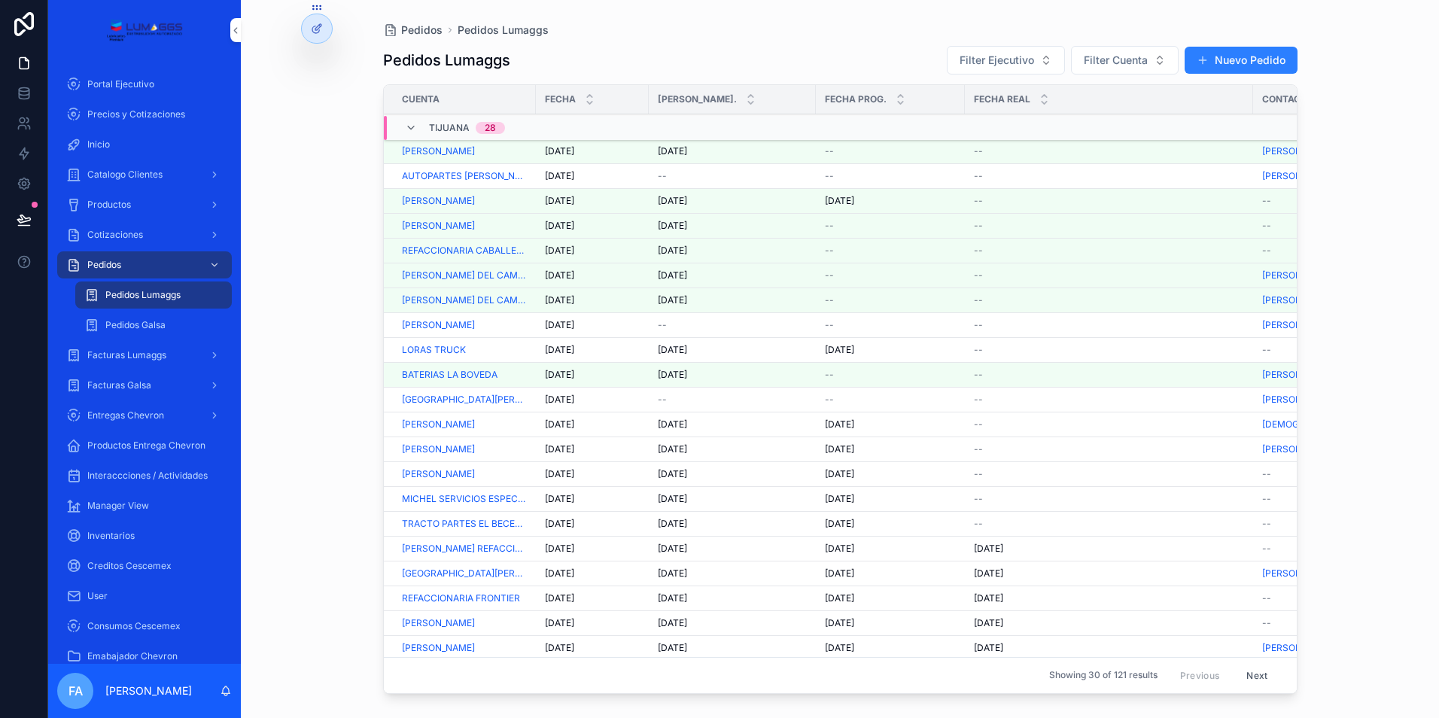
click at [978, 525] on span "--" at bounding box center [978, 524] width 9 height 12
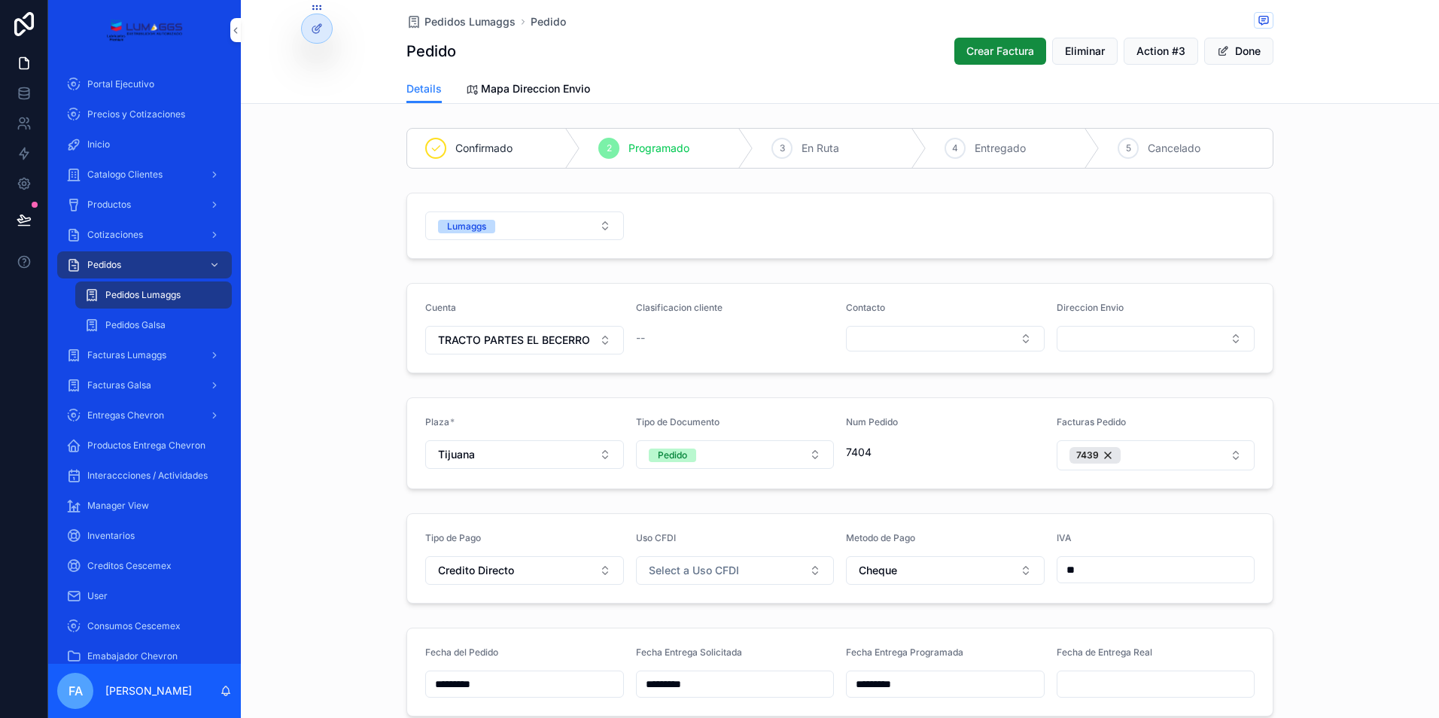
click at [1095, 686] on input "scrollable content" at bounding box center [1156, 684] width 197 height 21
click at [1070, 546] on button "6" at bounding box center [1069, 548] width 27 height 27
type input "*********"
click at [455, 20] on span "Pedidos Lumaggs" at bounding box center [470, 21] width 91 height 15
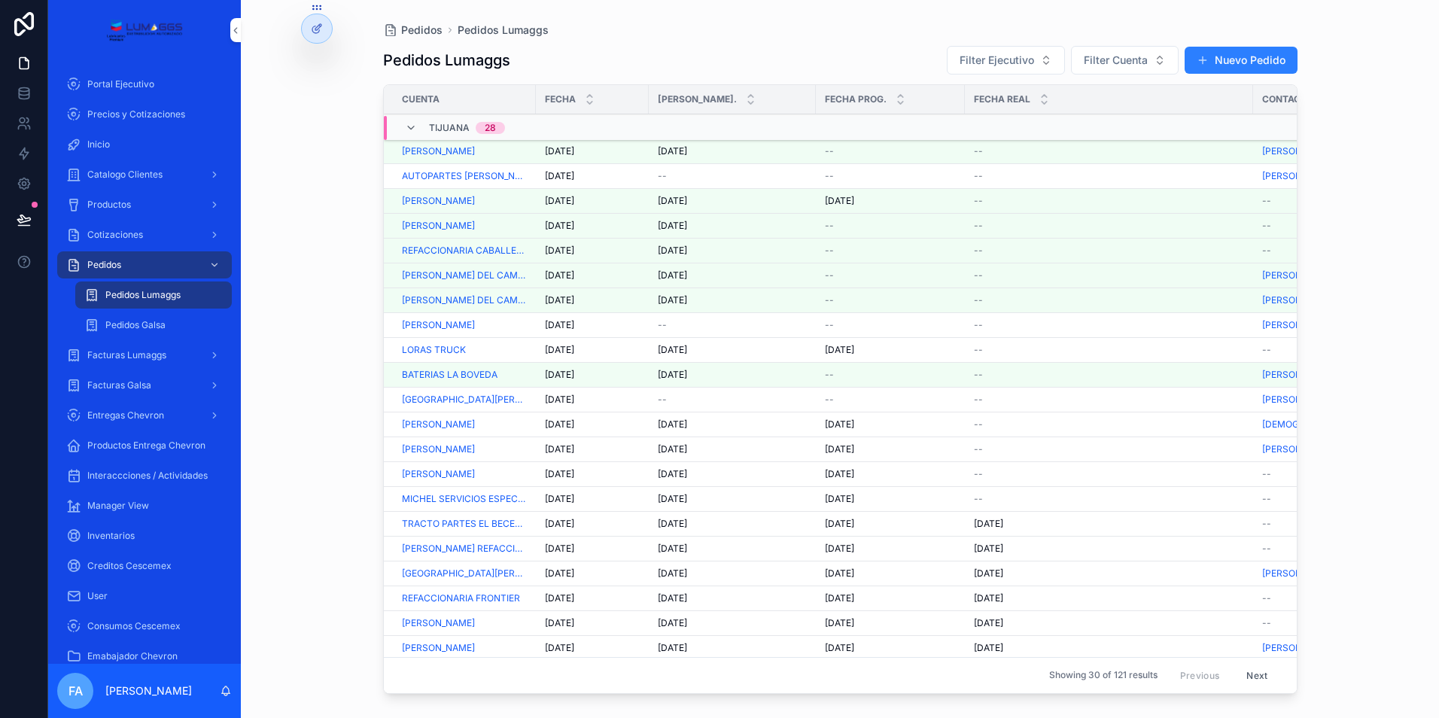
click at [833, 227] on div "--" at bounding box center [890, 226] width 131 height 12
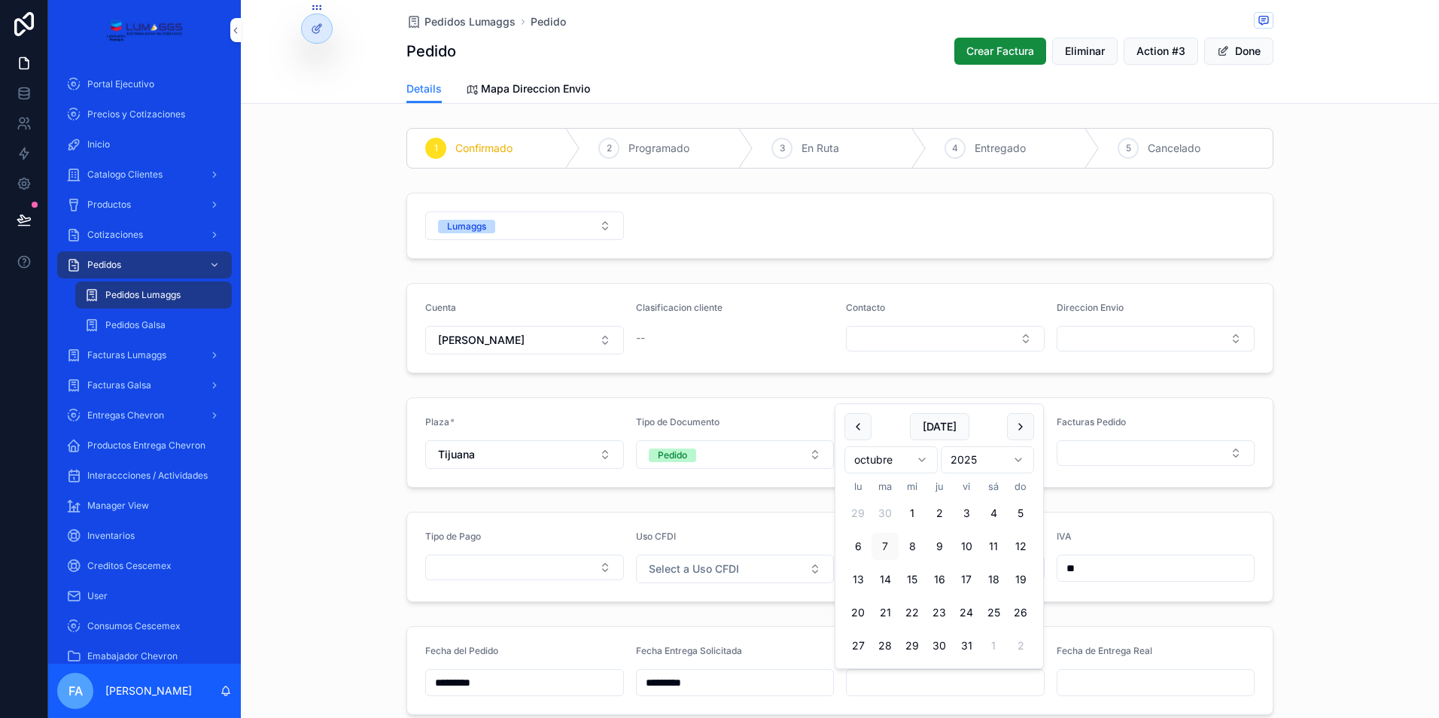
click at [893, 681] on input "scrollable content" at bounding box center [945, 682] width 197 height 21
click at [886, 544] on button "7" at bounding box center [885, 546] width 27 height 27
type input "*********"
click at [458, 23] on span "Pedidos Lumaggs" at bounding box center [470, 21] width 91 height 15
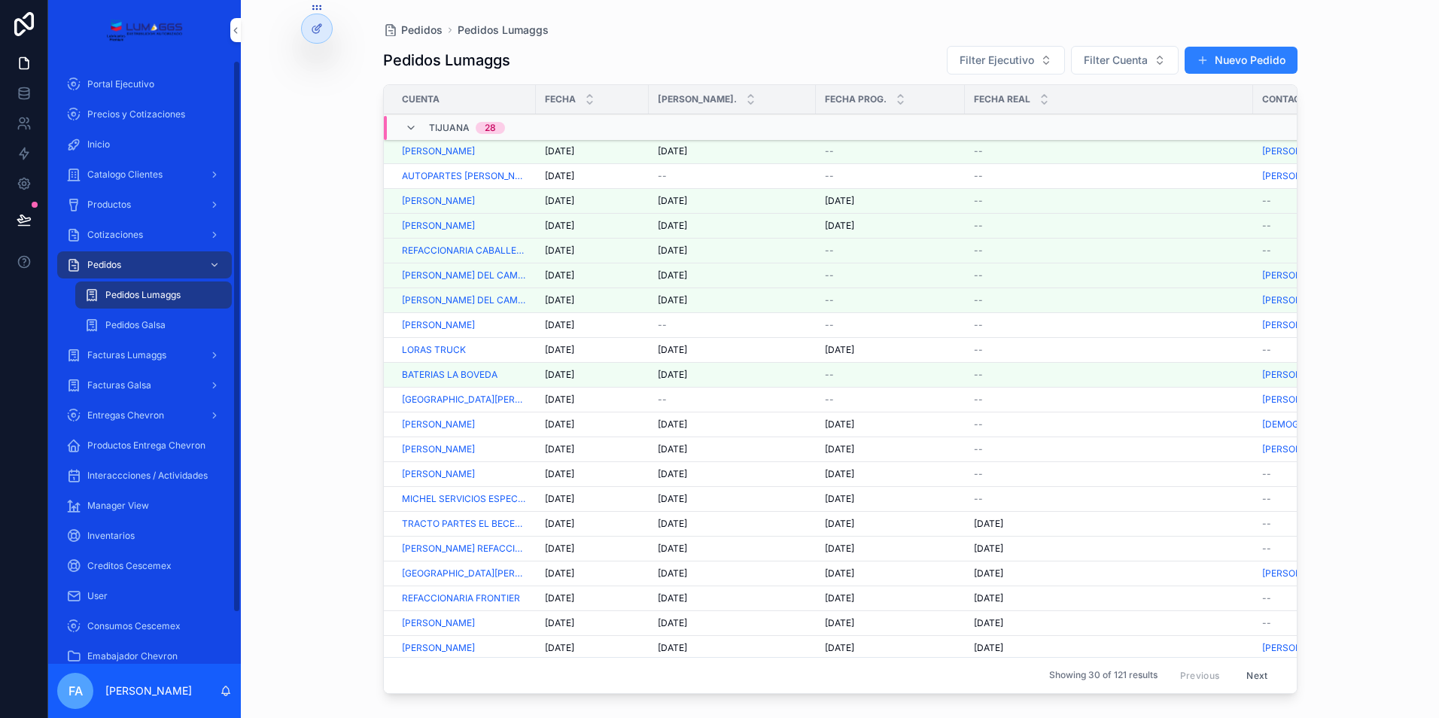
click at [108, 235] on span "Cotizaciones" at bounding box center [115, 235] width 56 height 12
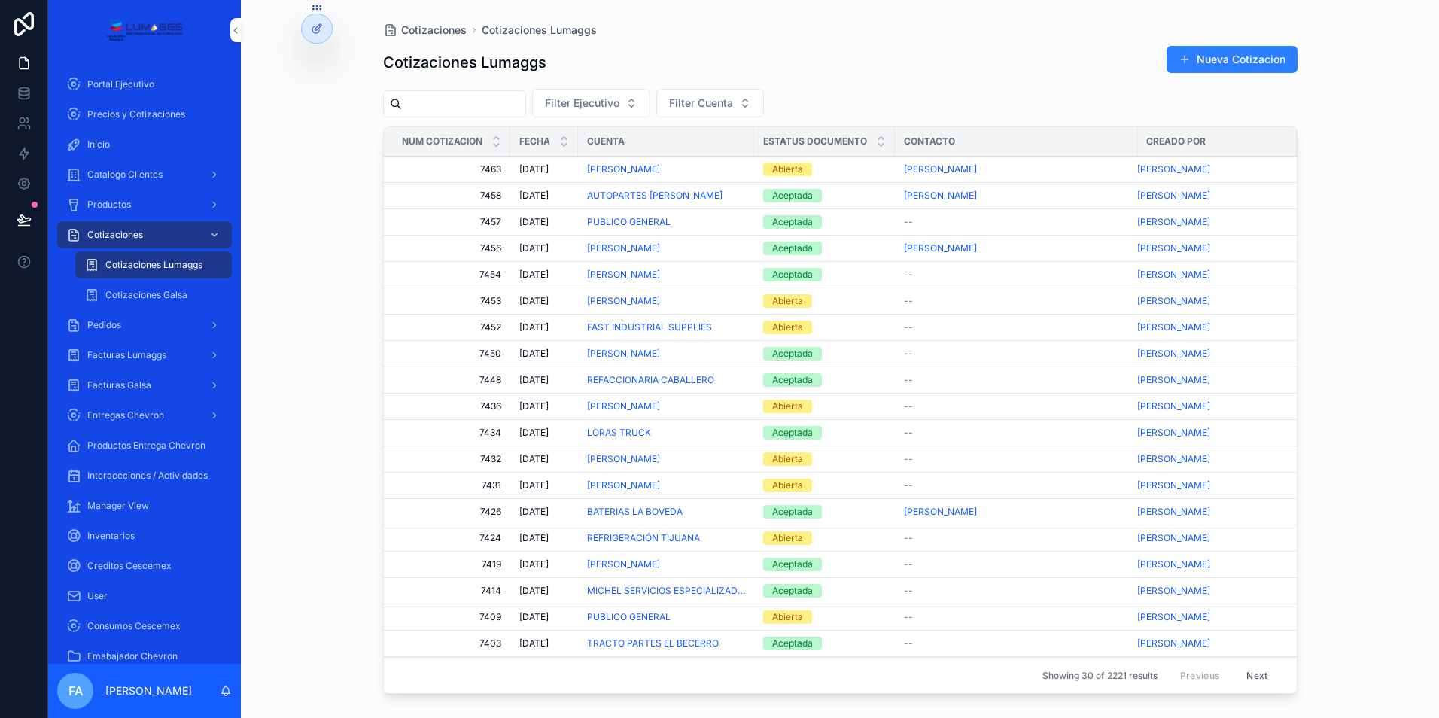
click at [133, 175] on span "Catalogo Clientes" at bounding box center [124, 175] width 75 height 12
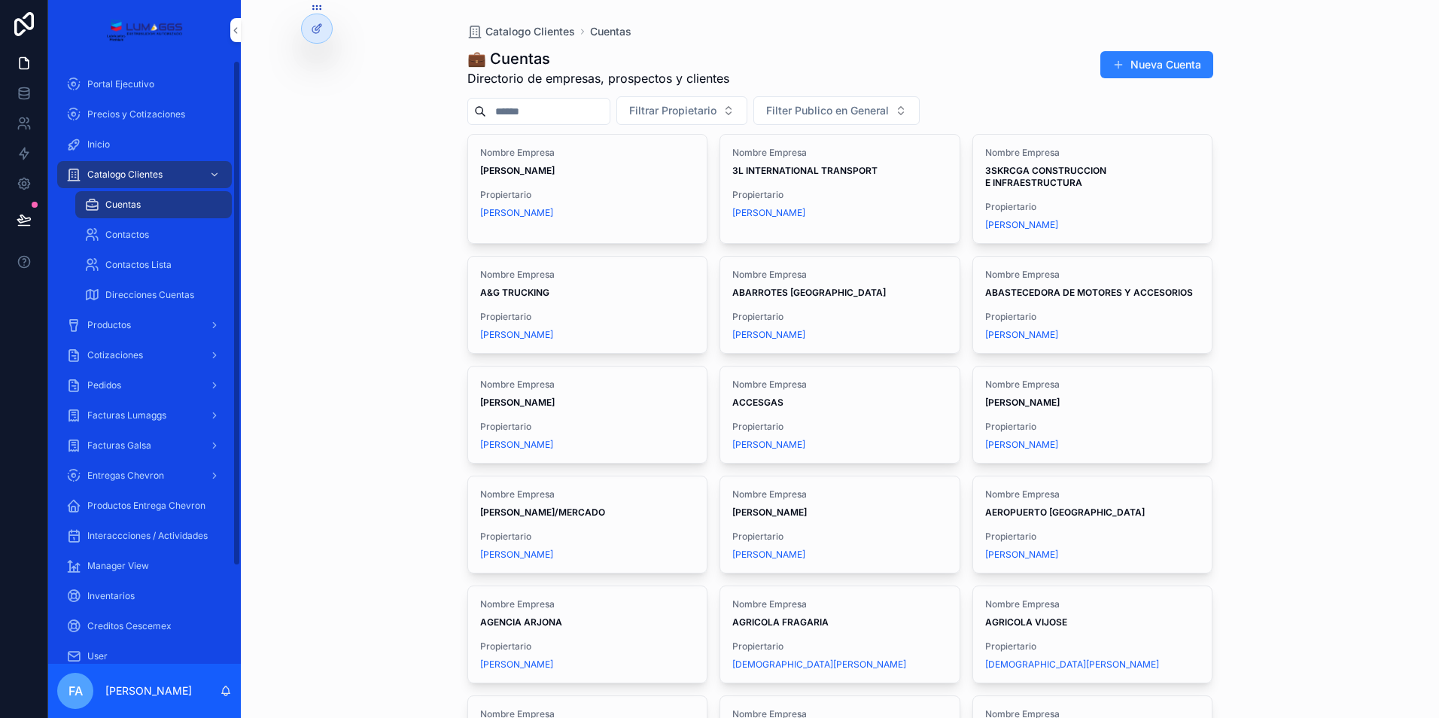
click at [557, 108] on input "scrollable content" at bounding box center [547, 111] width 123 height 21
type input "*******"
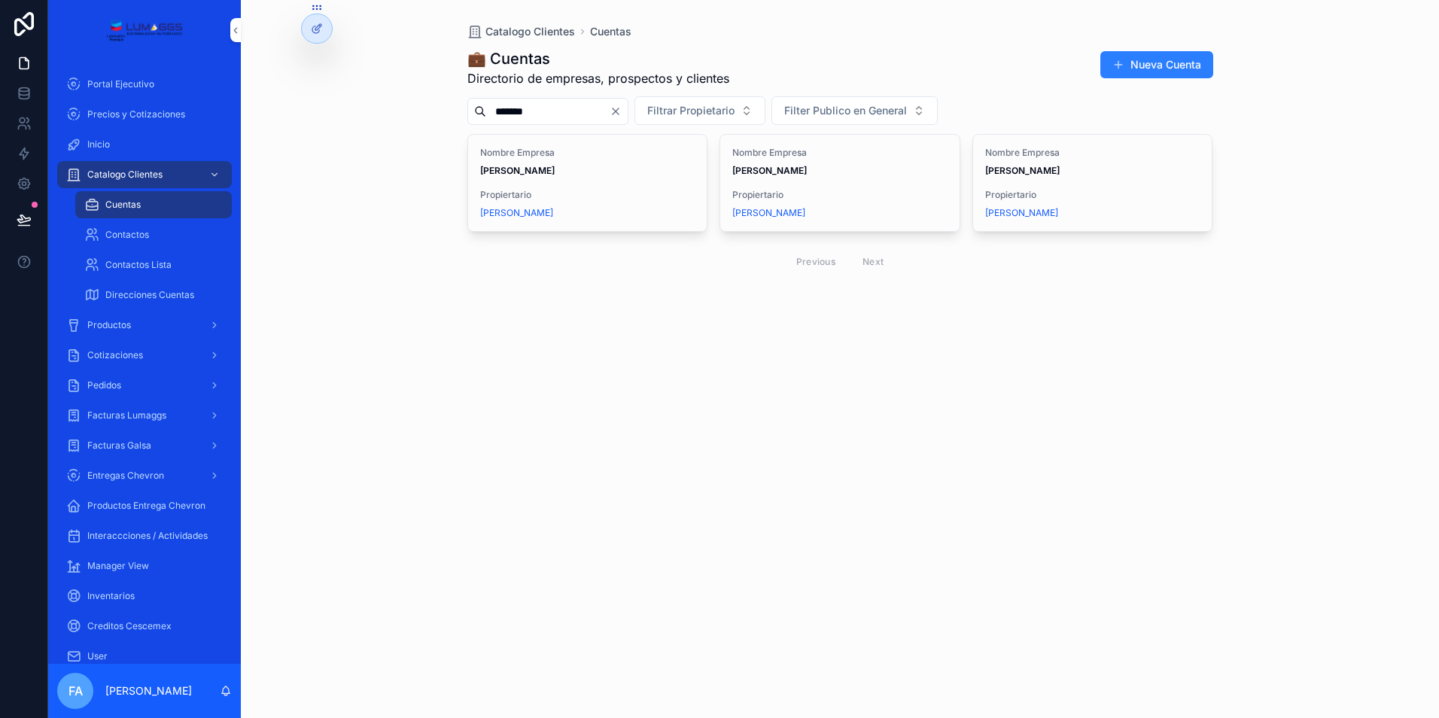
click at [1044, 169] on strong "[PERSON_NAME]" at bounding box center [1023, 170] width 75 height 11
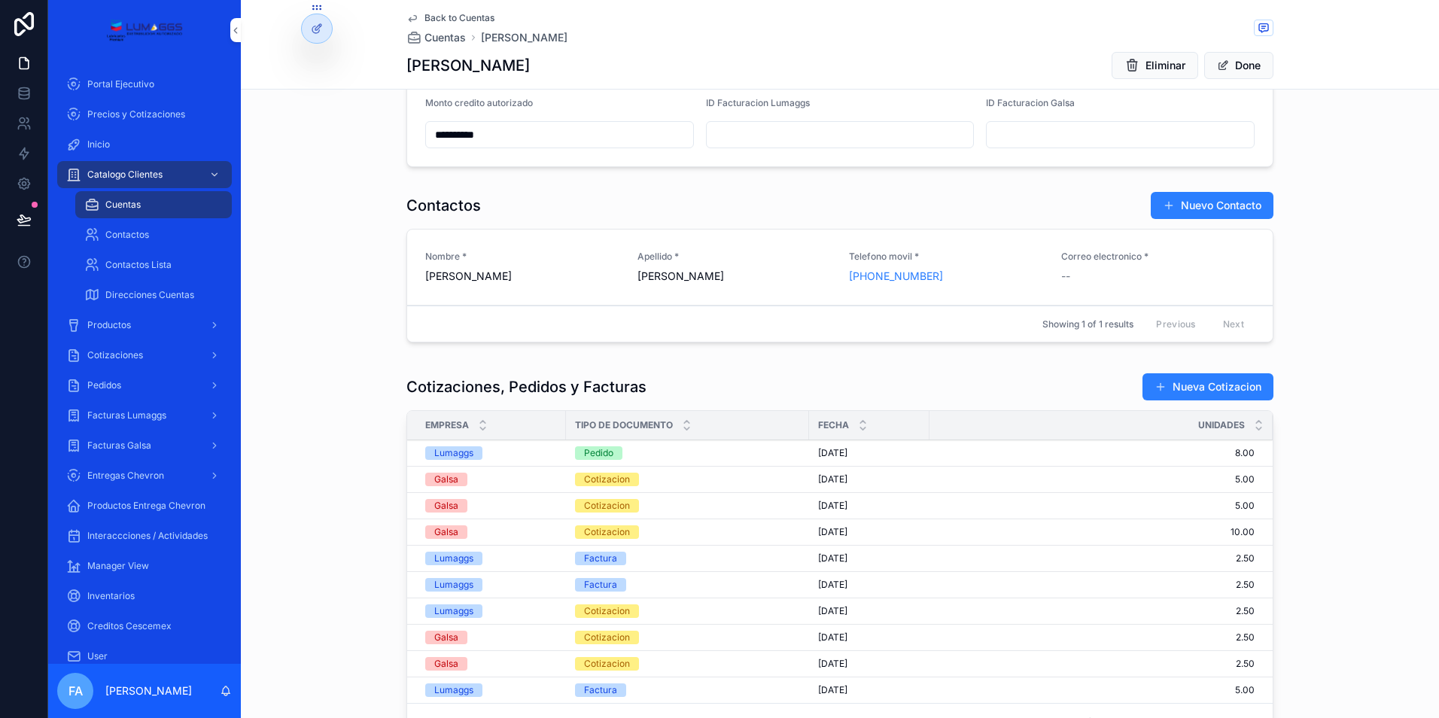
scroll to position [753, 0]
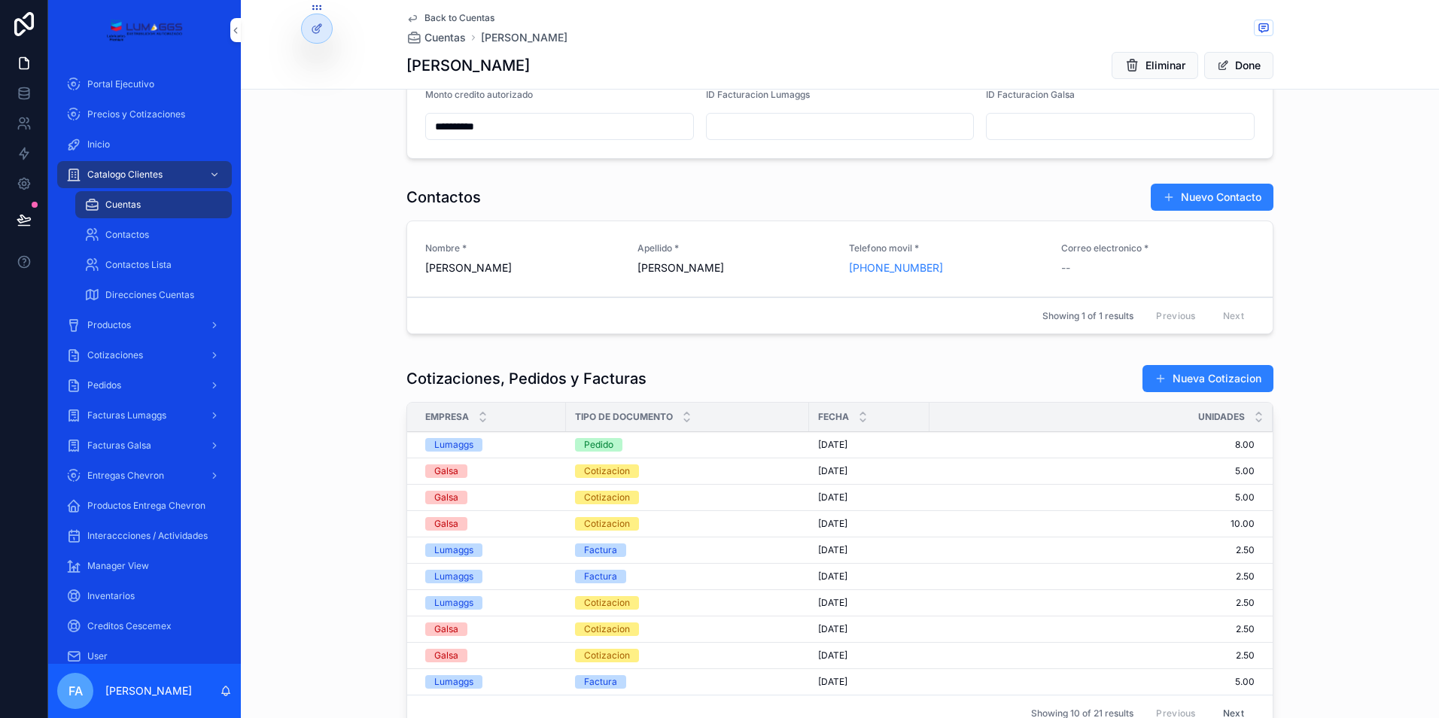
click at [595, 445] on div "Pedido" at bounding box center [598, 445] width 29 height 14
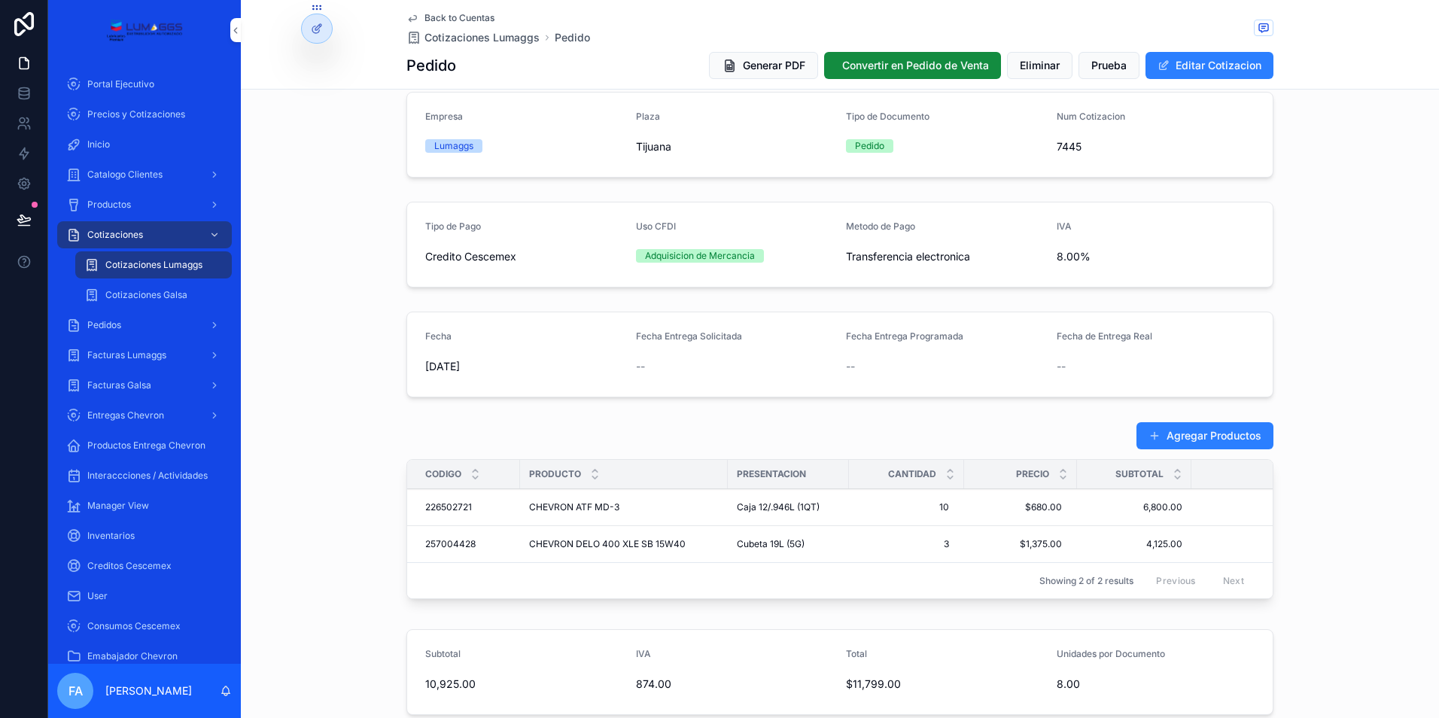
scroll to position [226, 0]
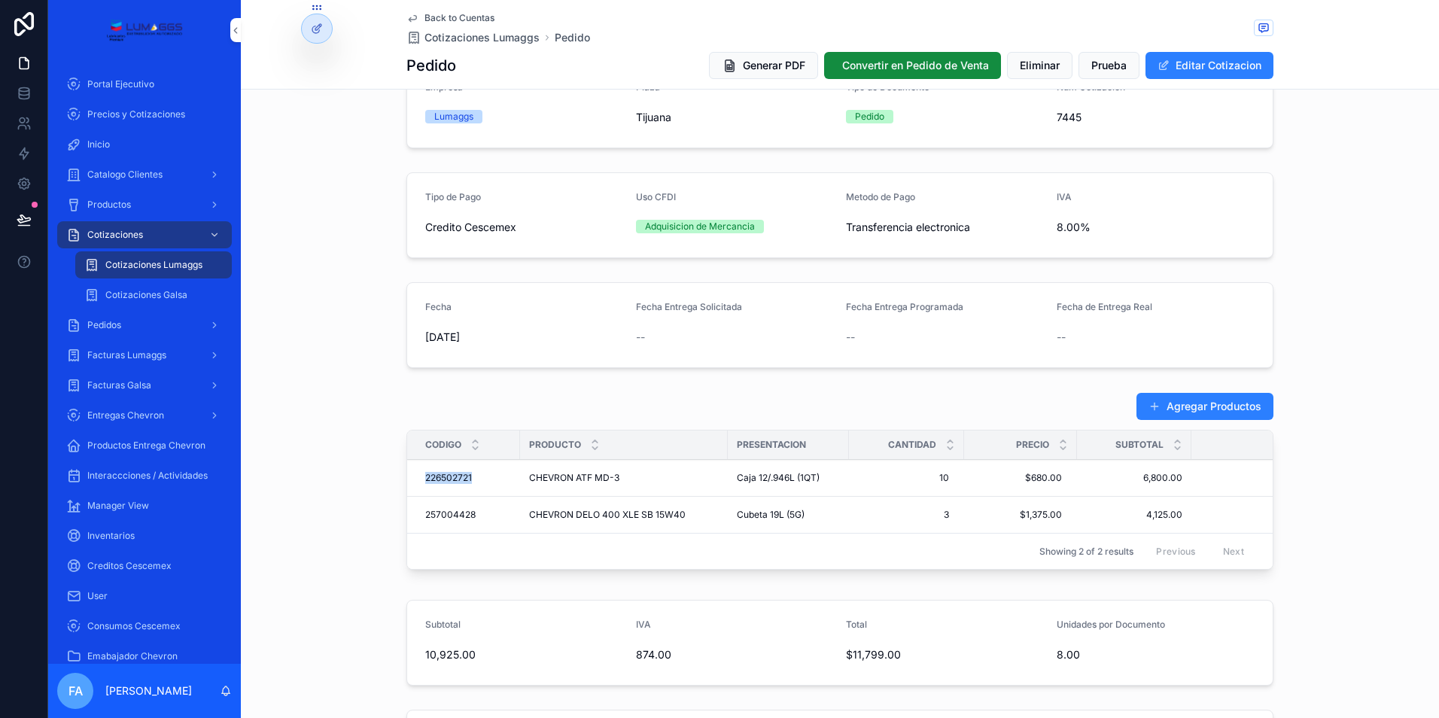
drag, startPoint x: 407, startPoint y: 477, endPoint x: 477, endPoint y: 474, distance: 69.3
click at [477, 474] on td "226502721 226502721" at bounding box center [463, 478] width 113 height 37
copy span "226502721"
drag, startPoint x: 411, startPoint y: 513, endPoint x: 469, endPoint y: 514, distance: 58.0
click at [475, 514] on div "257004428 257004428" at bounding box center [468, 515] width 86 height 12
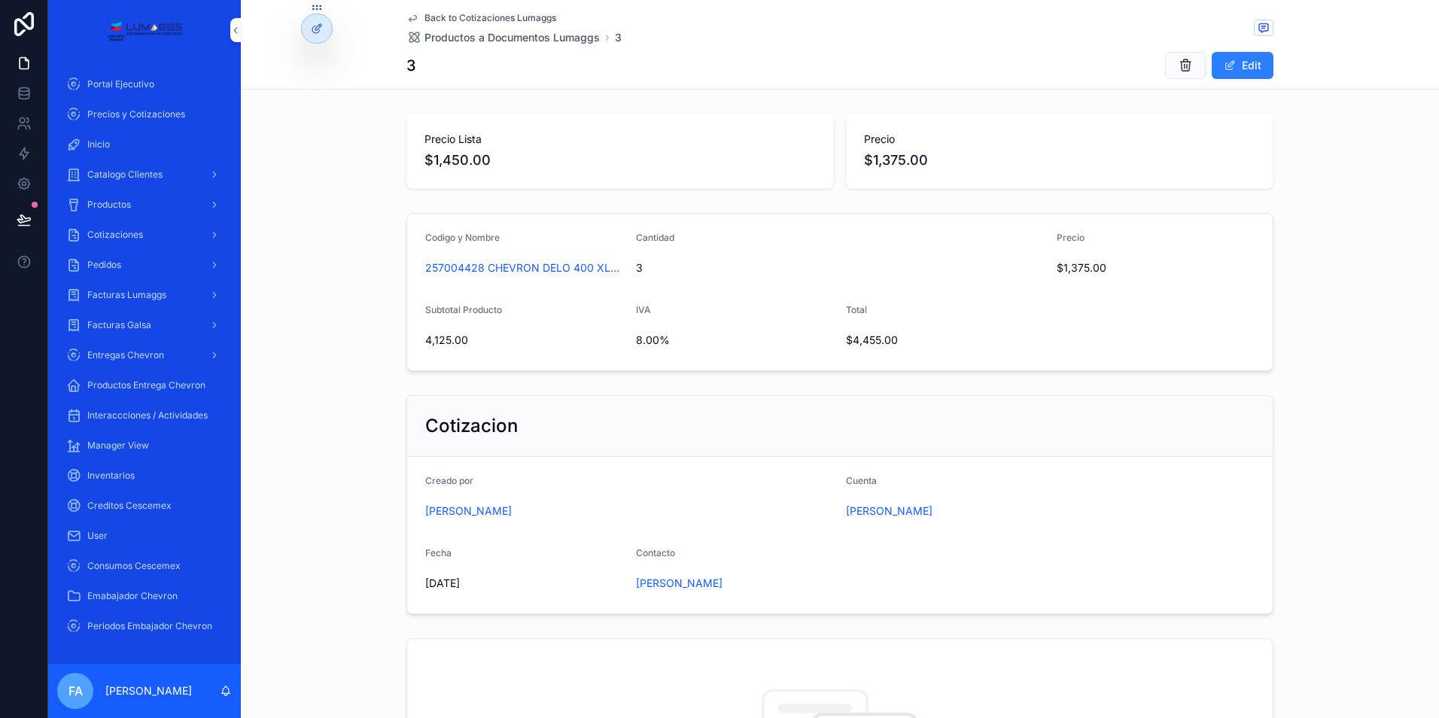
click at [445, 20] on span "Back to Cotizaciones Lumaggs" at bounding box center [491, 18] width 132 height 12
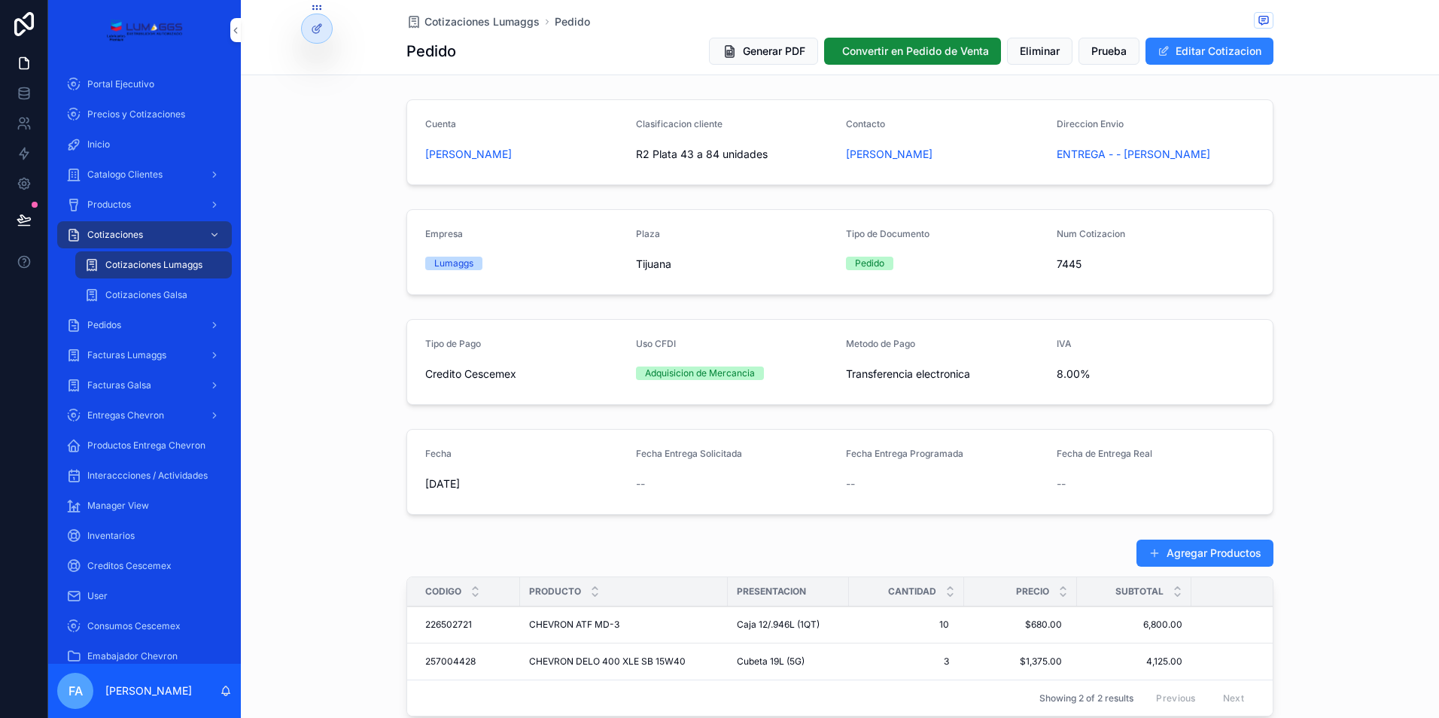
scroll to position [151, 0]
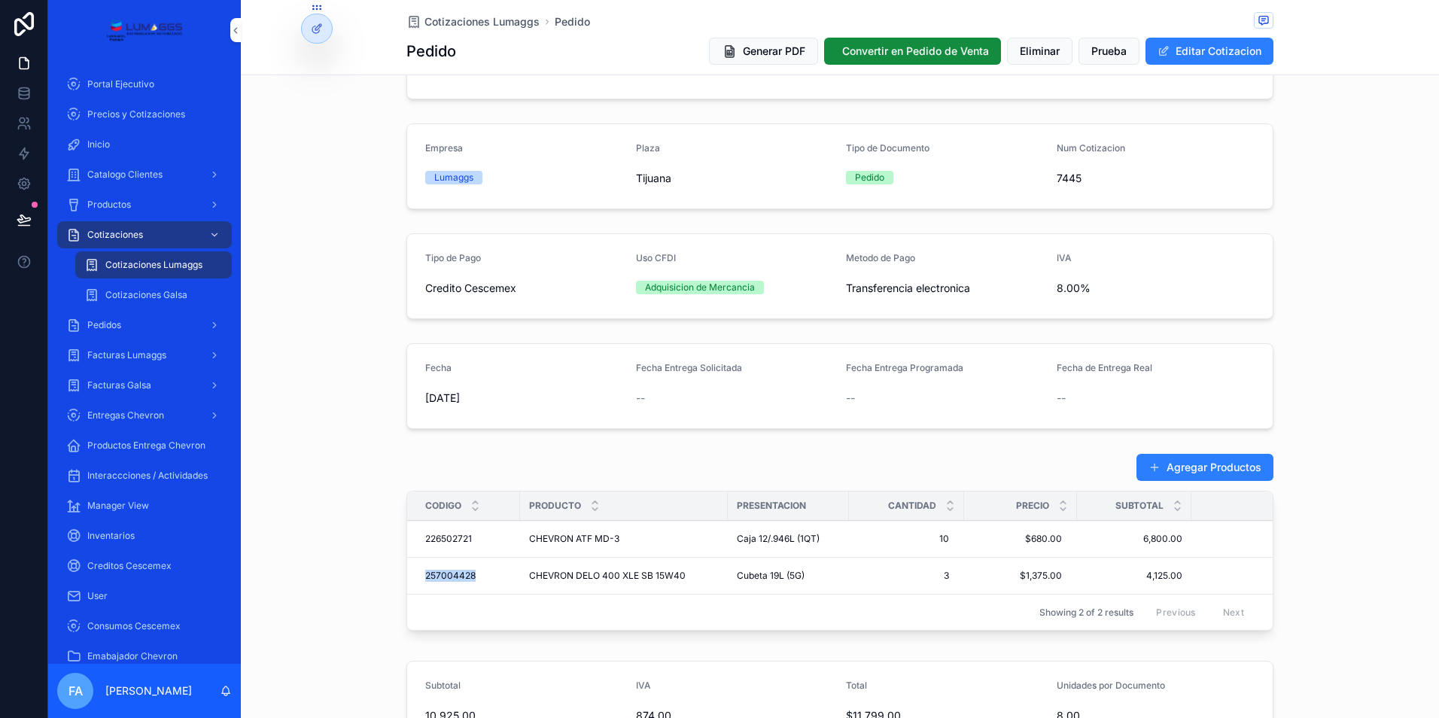
drag, startPoint x: 410, startPoint y: 571, endPoint x: 483, endPoint y: 575, distance: 72.4
click at [483, 575] on td "257004428 257004428" at bounding box center [463, 576] width 113 height 37
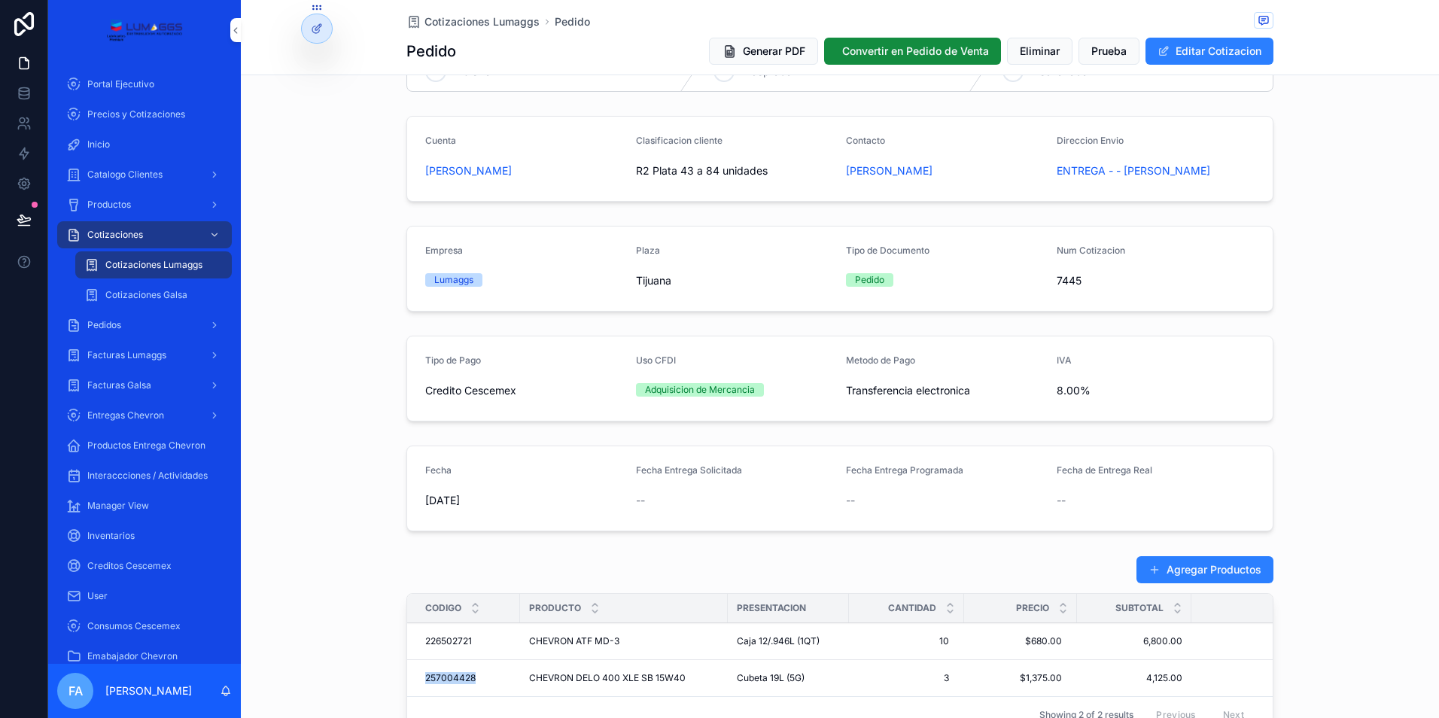
scroll to position [0, 0]
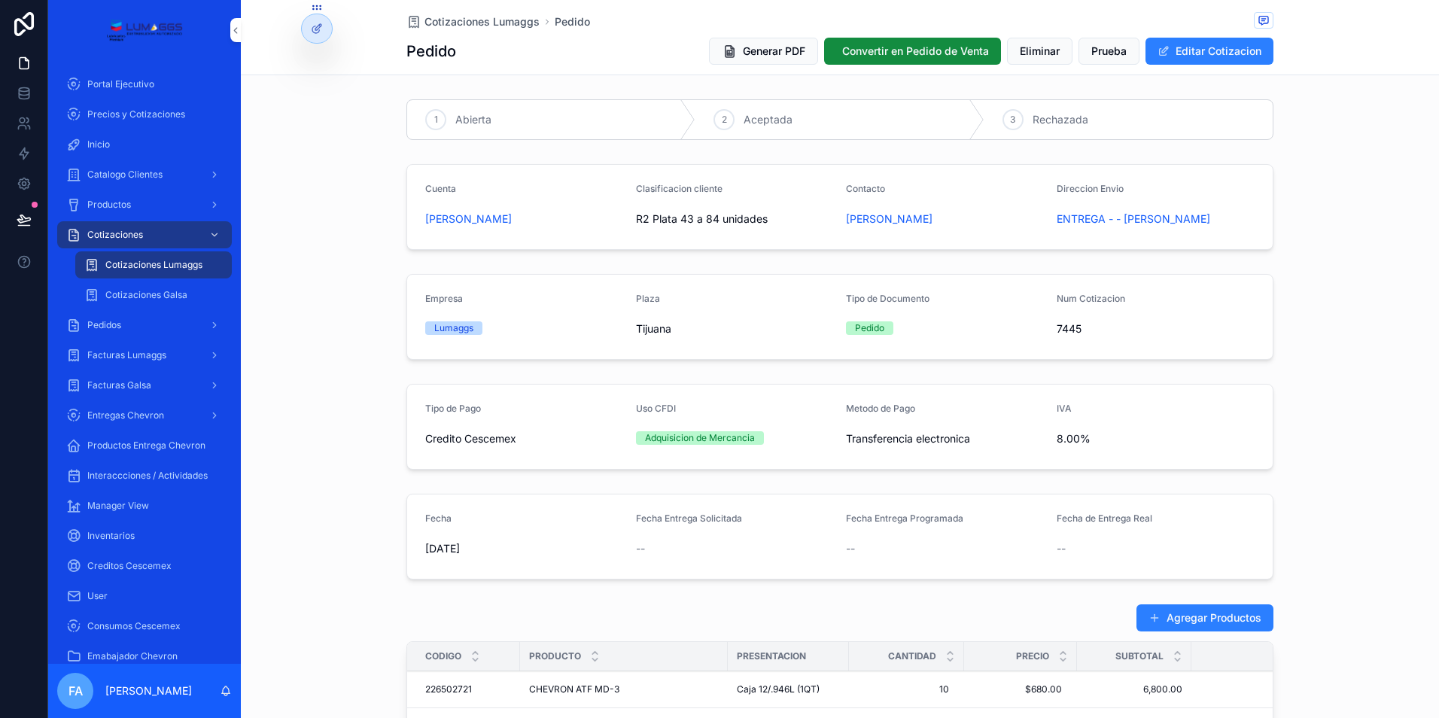
drag, startPoint x: 408, startPoint y: 219, endPoint x: 594, endPoint y: 222, distance: 186.0
click at [594, 222] on form "Cuenta [PERSON_NAME] Clasificacion cliente R2 Plata 43 a 84 unidades Contacto […" at bounding box center [840, 207] width 866 height 84
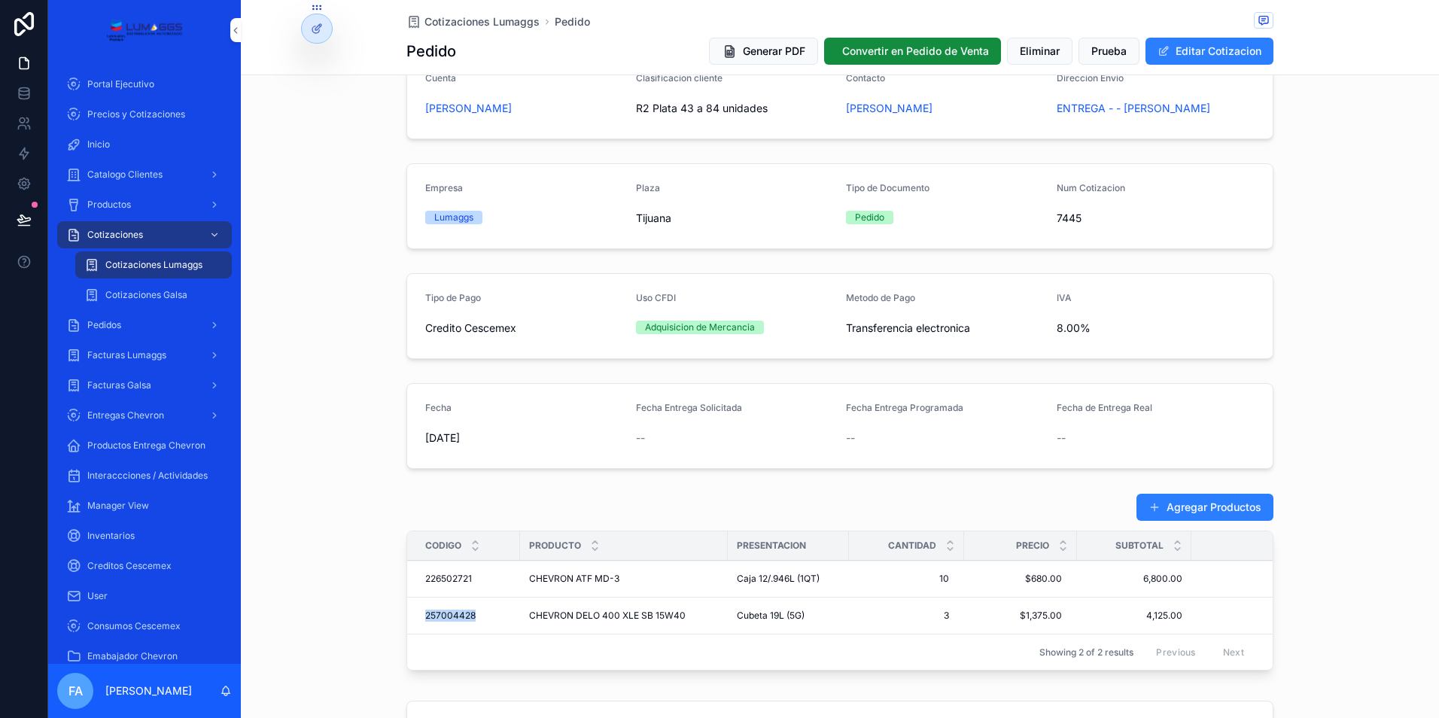
scroll to position [226, 0]
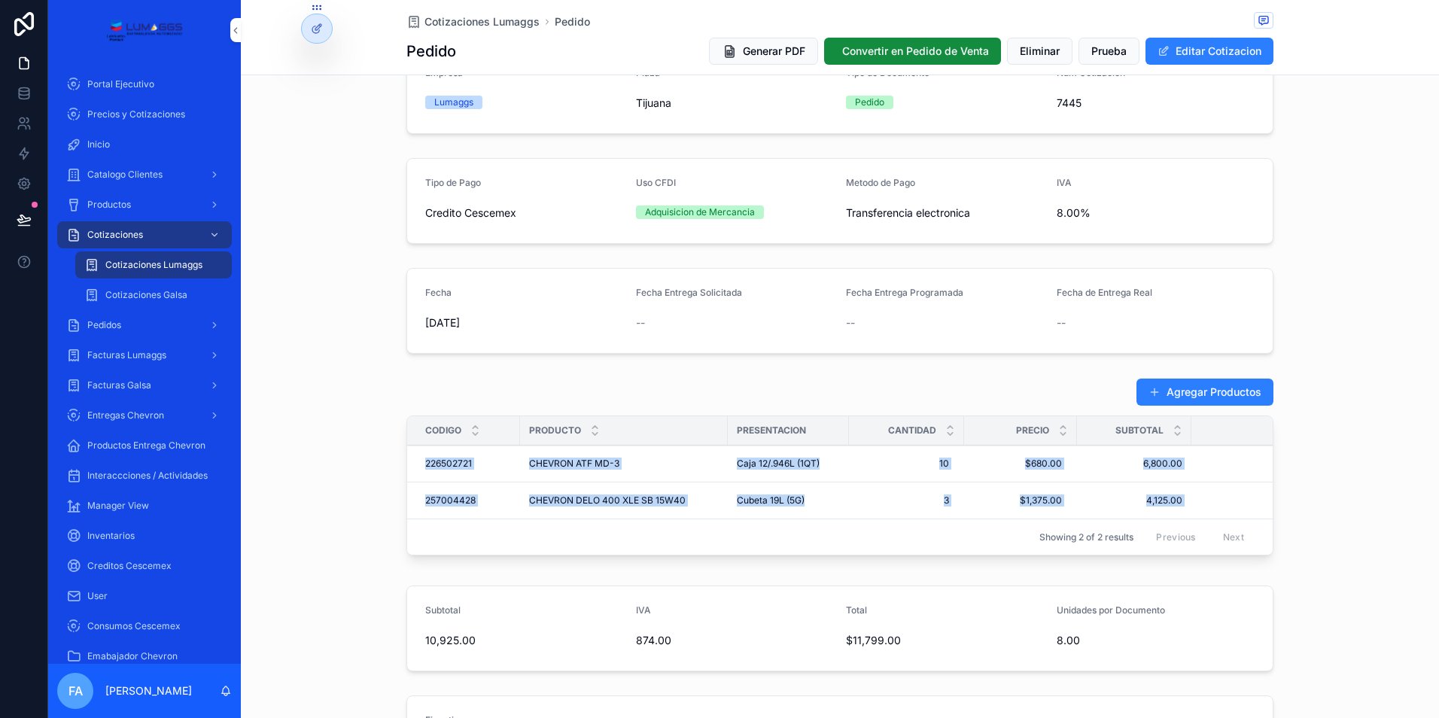
drag, startPoint x: 535, startPoint y: 463, endPoint x: 1190, endPoint y: 510, distance: 657.5
click at [1190, 510] on tbody "226502721 226502721 CHEVRON ATF MD-3 CHEVRON ATF MD-3 Caja 12/.946L (1QT) 10 10…" at bounding box center [871, 483] width 929 height 74
